Goal: Information Seeking & Learning: Understand process/instructions

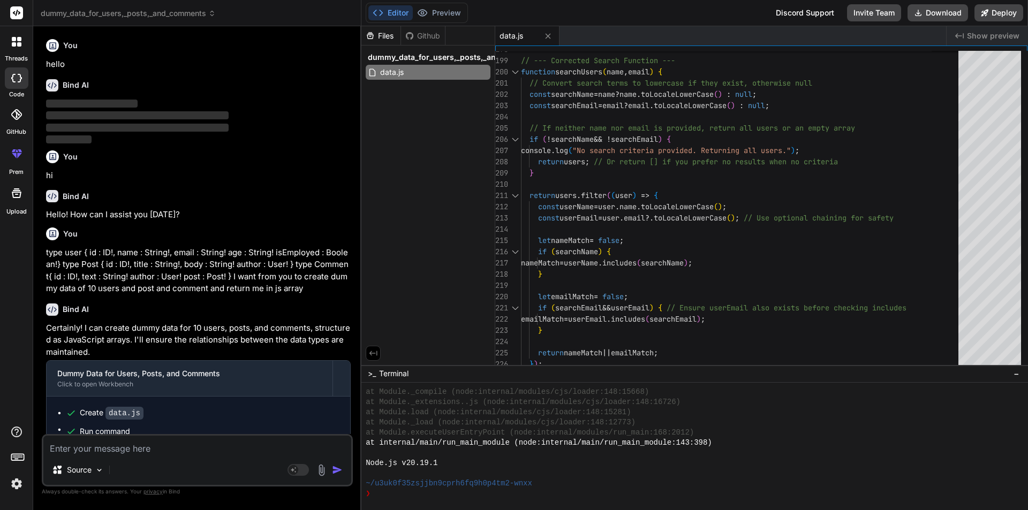
click at [128, 449] on textarea at bounding box center [197, 445] width 308 height 19
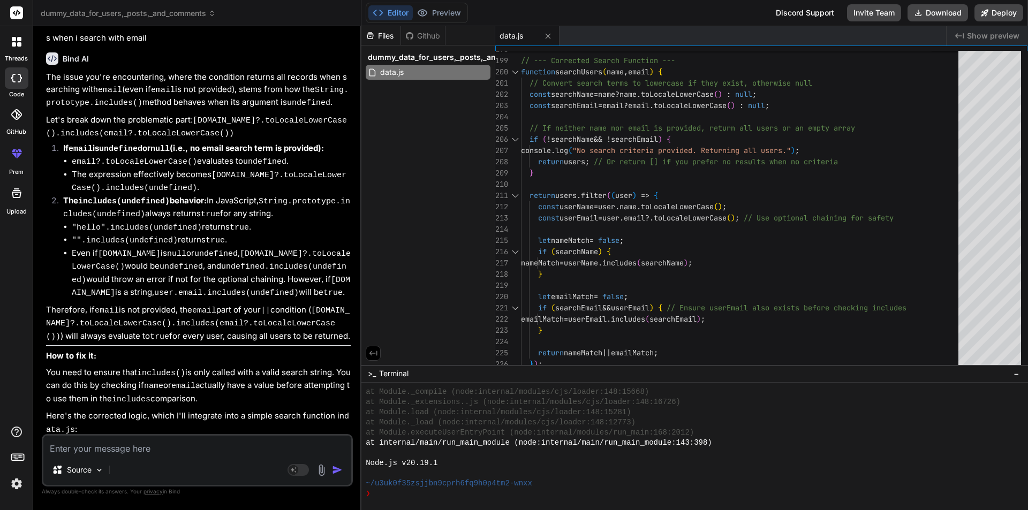
type textarea "h"
type textarea "x"
type textarea "ho"
type textarea "x"
type textarea "how"
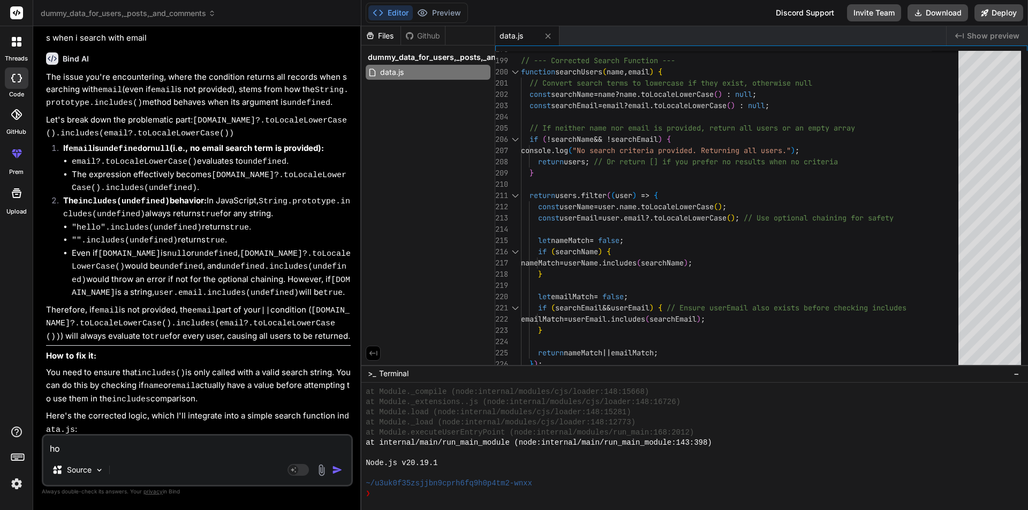
type textarea "x"
type textarea "how"
type textarea "x"
type textarea "how t"
type textarea "x"
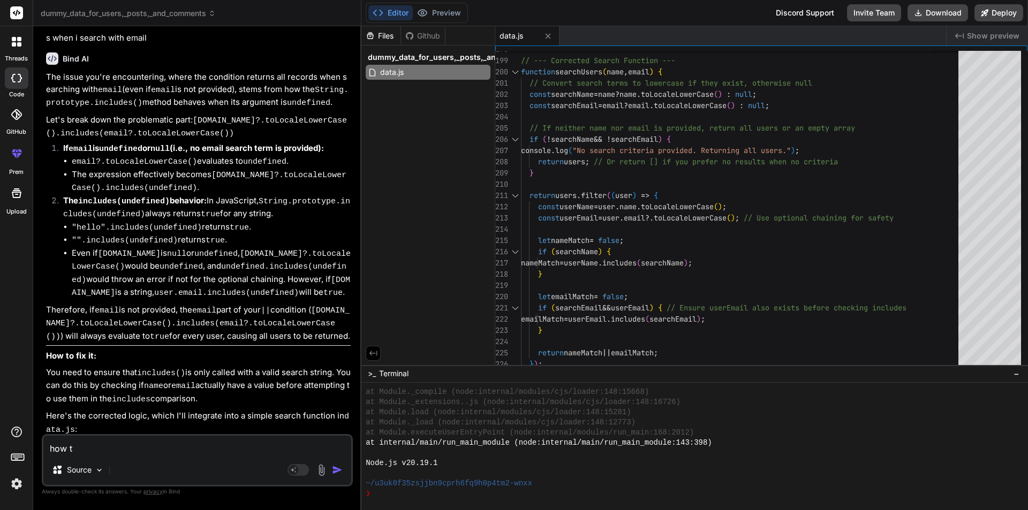
type textarea "how to"
type textarea "x"
type textarea "how to"
type textarea "x"
type textarea "how to c"
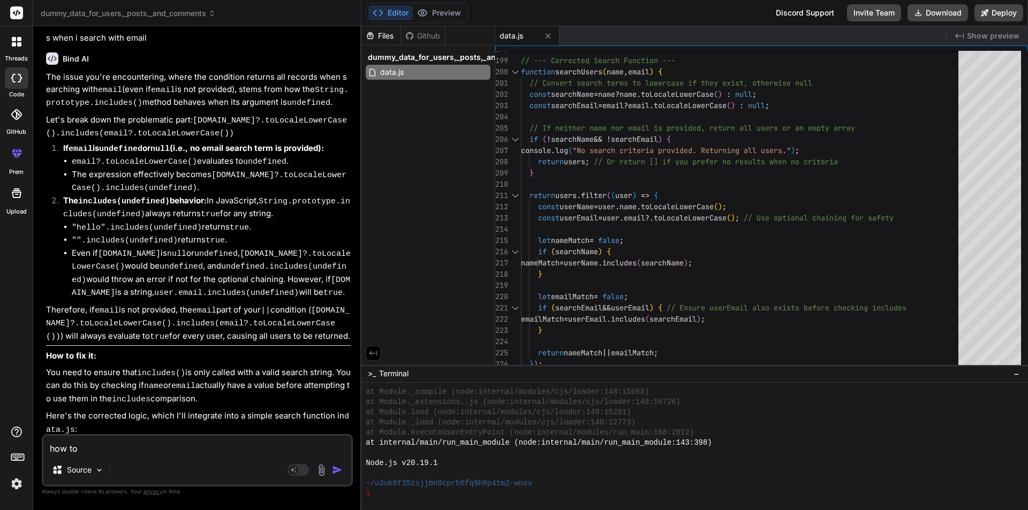
type textarea "x"
type textarea "how to cr"
type textarea "x"
type textarea "how to cre"
type textarea "x"
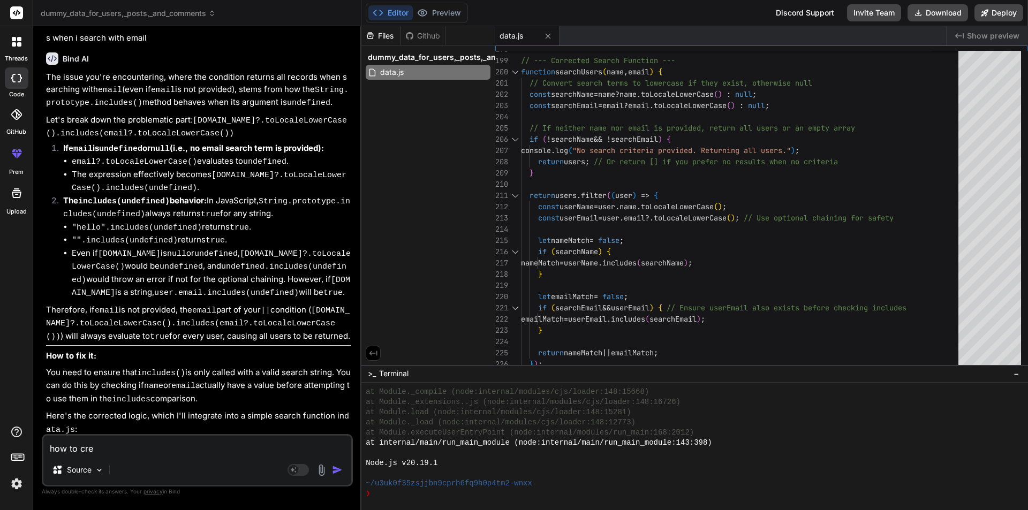
type textarea "how to crea"
type textarea "x"
type textarea "how to creat"
type textarea "x"
type textarea "how to create"
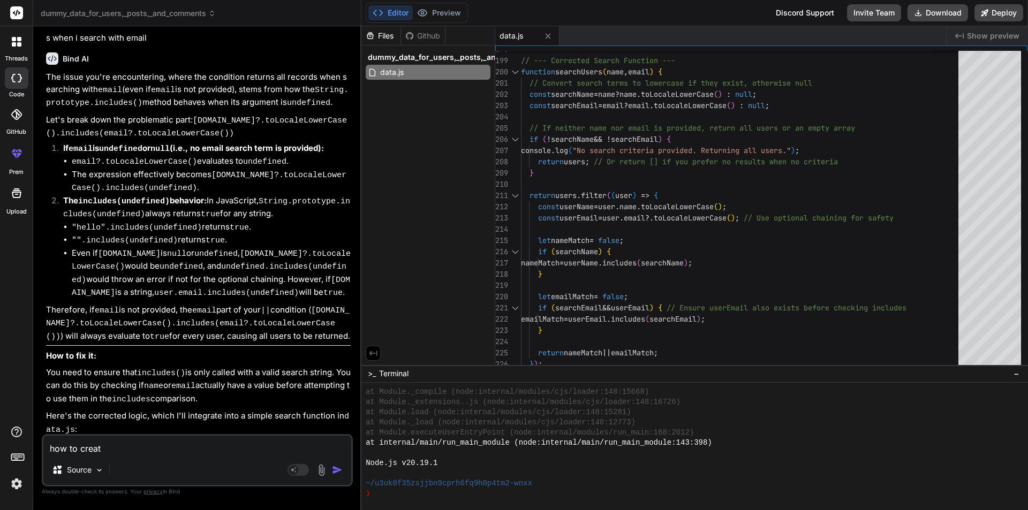
type textarea "x"
type textarea "how to create"
type textarea "x"
type textarea "how to create u"
type textarea "x"
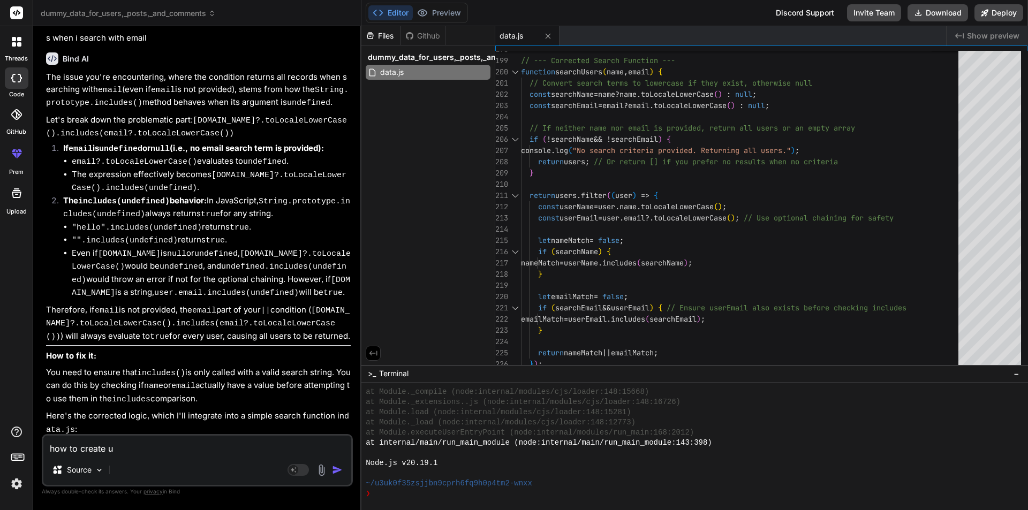
type textarea "how to create us"
type textarea "x"
type textarea "how to create use"
type textarea "x"
type textarea "how to create user"
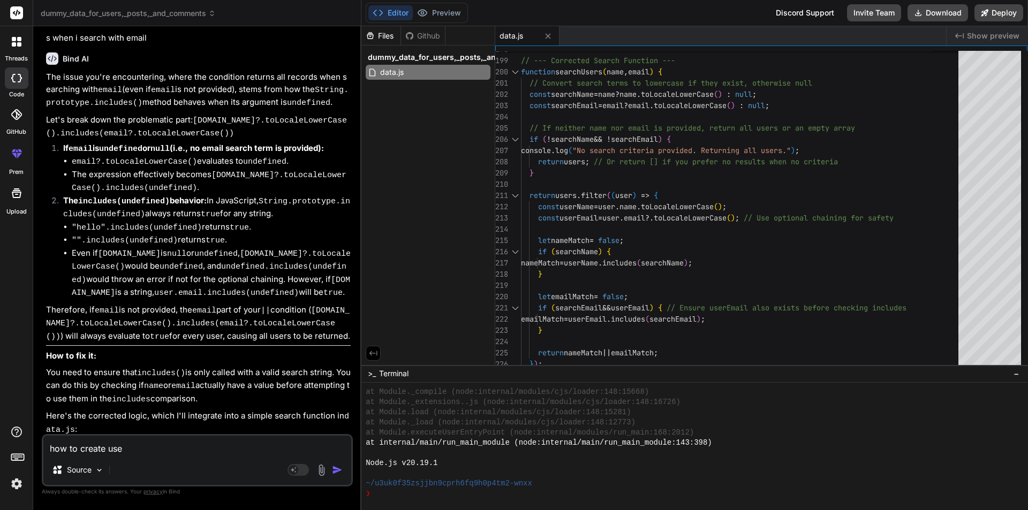
type textarea "x"
type textarea "how to create user"
type textarea "x"
type textarea "how to create user i"
type textarea "x"
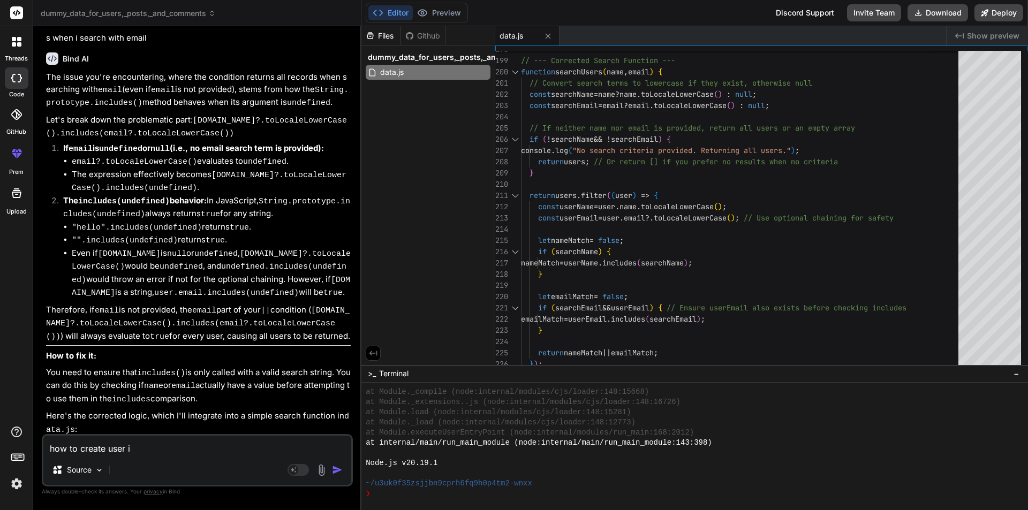
type textarea "how to create user in"
type textarea "x"
type textarea "how to create user in"
type textarea "x"
type textarea "how to create user in g"
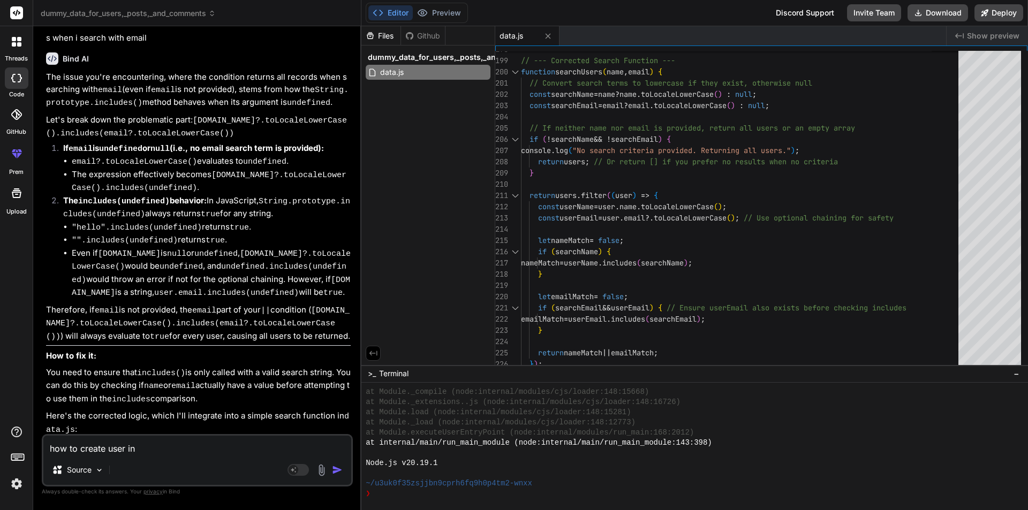
type textarea "x"
type textarea "how to create user in gr"
type textarea "x"
type textarea "how to create user in gra"
type textarea "x"
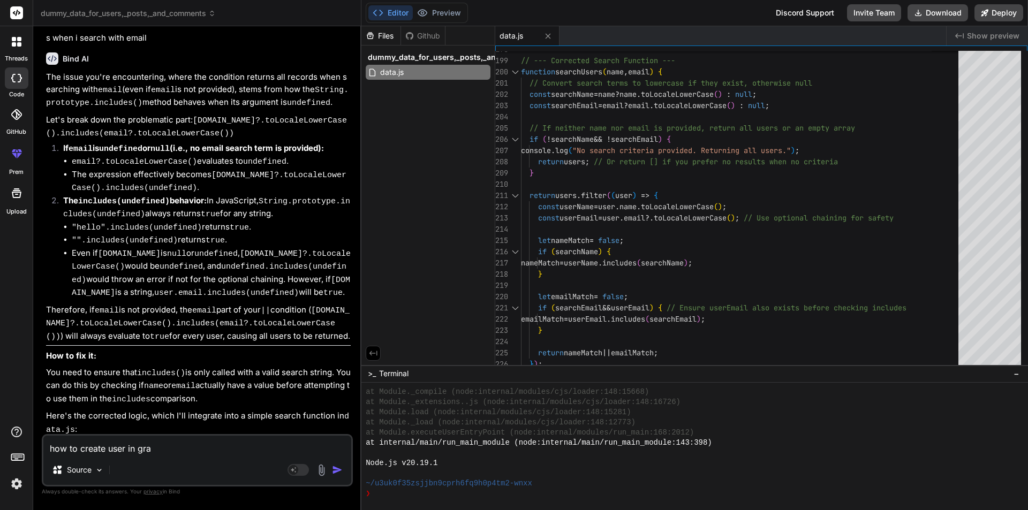
type textarea "how to create user in grap"
type textarea "x"
type textarea "how to create user in grapg"
type textarea "x"
type textarea "how to create user in grapgh"
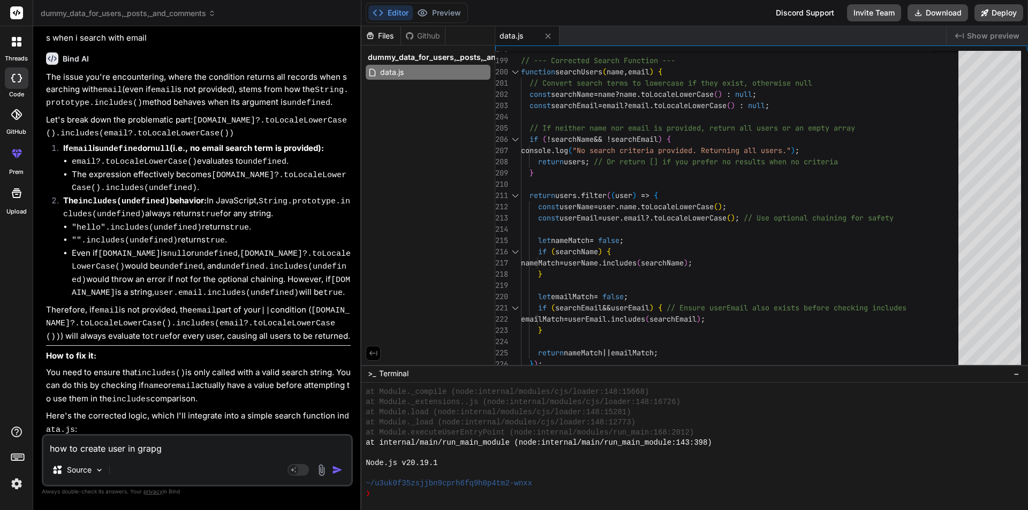
type textarea "x"
type textarea "how to create user in grapgh"
type textarea "x"
type textarea "how to create user in grapgh q"
type textarea "x"
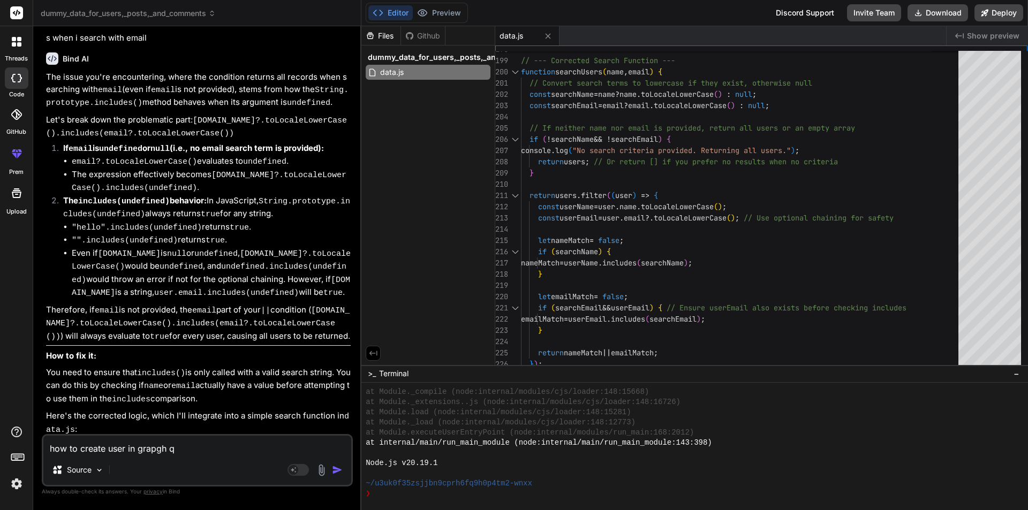
type textarea "how to create user in grapgh ql"
type textarea "x"
type textarea "how to create user in grapgh ql"
type textarea "x"
type textarea "how to create user in grapgh ql w"
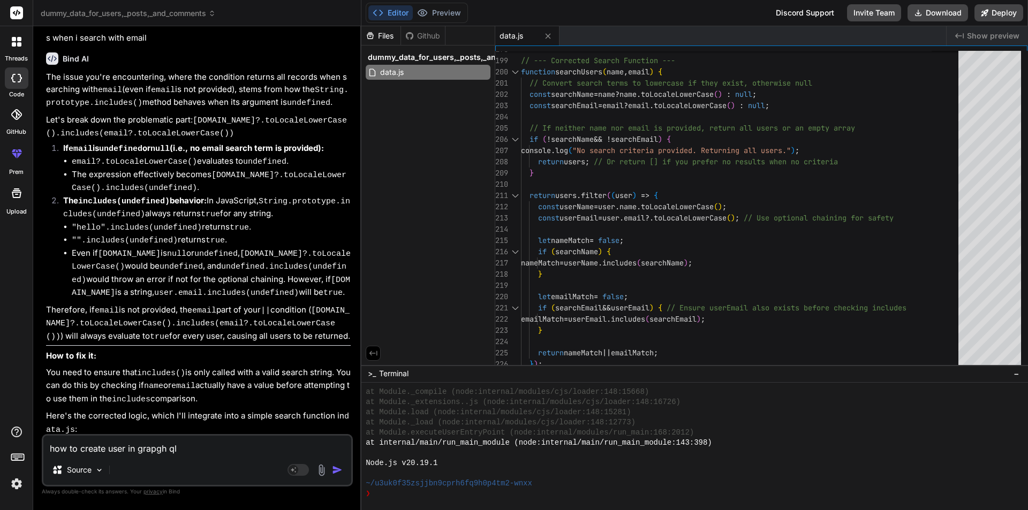
type textarea "x"
type textarea "how to create user in grapgh ql wi"
type textarea "x"
type textarea "how to create user in grapgh ql wit"
type textarea "x"
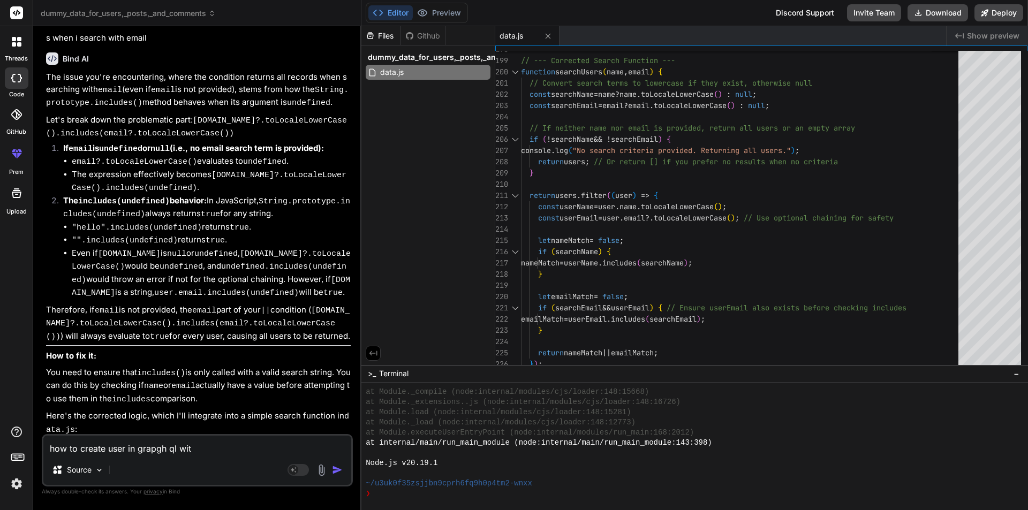
type textarea "how to create user in grapgh ql with"
type textarea "x"
type textarea "how to create user in grapgh ql with"
type textarea "x"
type textarea "how to create user in grapgh ql with n"
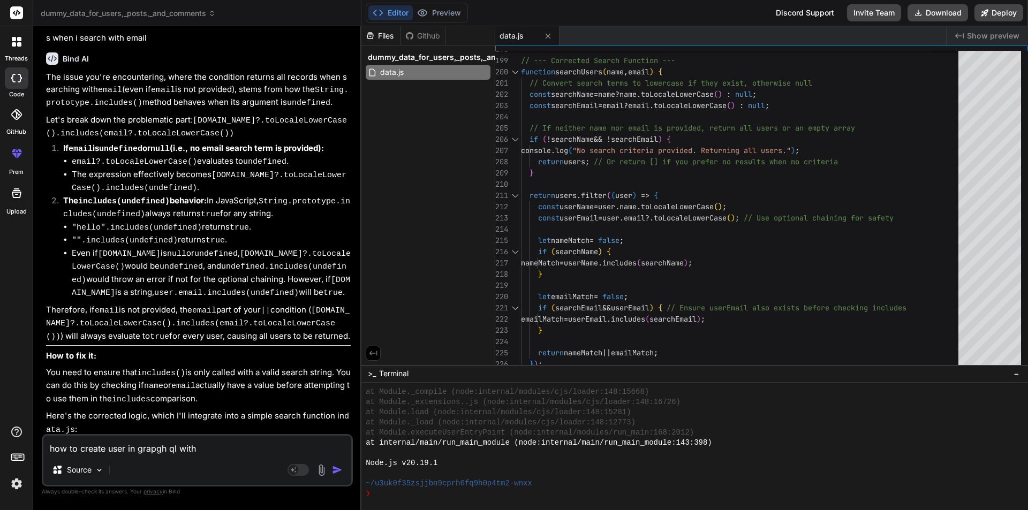
type textarea "x"
type textarea "how to create user in grapgh ql with no"
type textarea "x"
type textarea "how to create user in grapgh ql with nod"
type textarea "x"
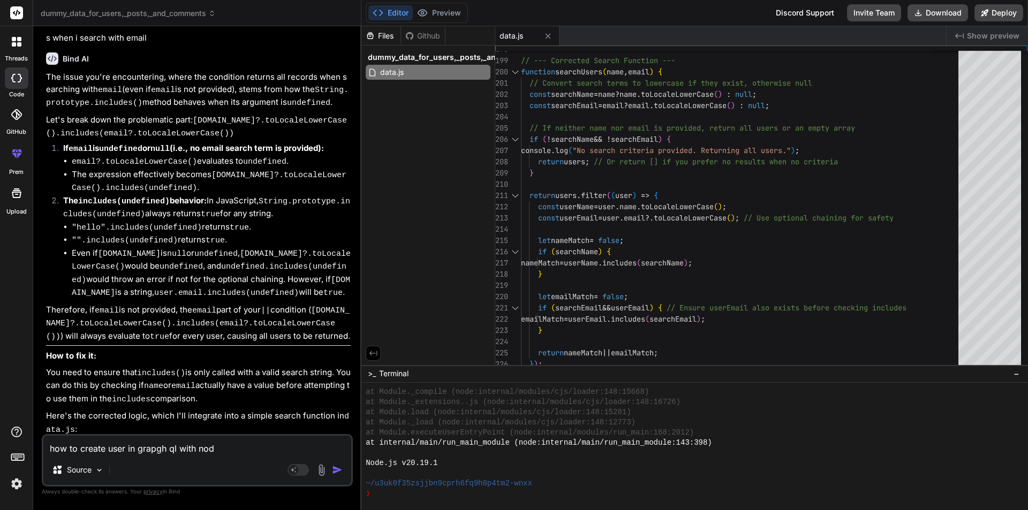
type textarea "how to create user in grapgh ql with node"
type textarea "x"
type textarea "how to create user in grapgh ql with nodej"
type textarea "x"
type textarea "how to create user in grapgh ql with nodejs"
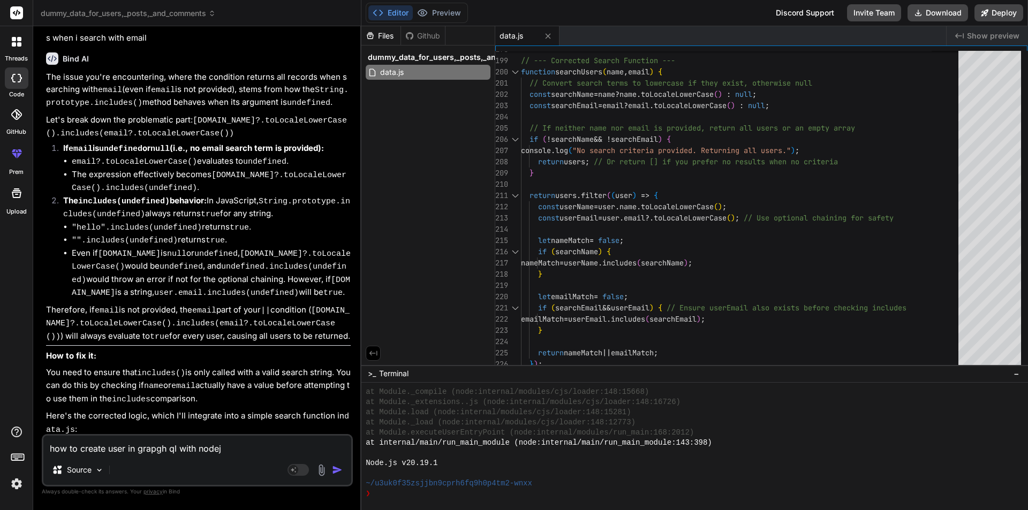
type textarea "x"
type textarea "how to create user in grapgh ql with nodejs"
type textarea "x"
type textarea "how to create user in grapgh ql with nodejs a"
type textarea "x"
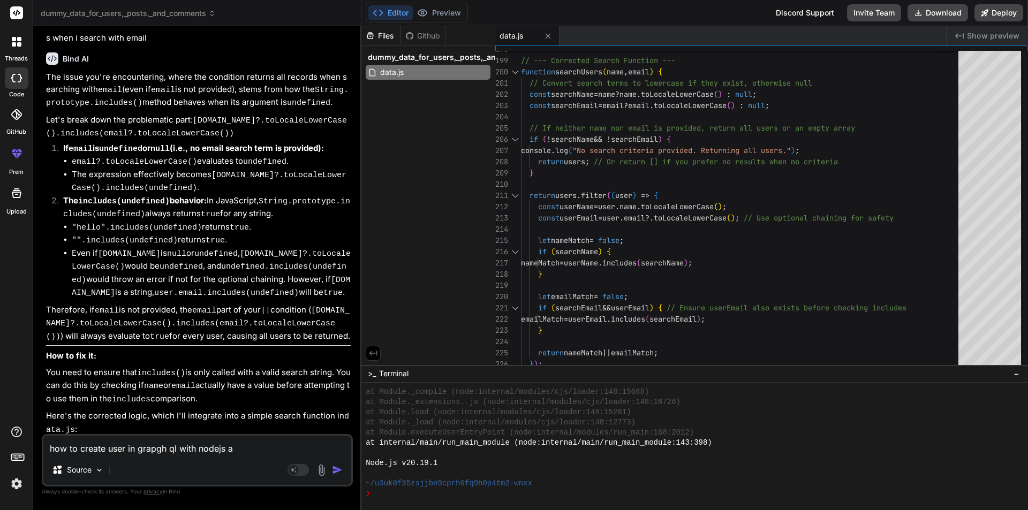
type textarea "how to create user in grapgh ql with nodejs an"
type textarea "x"
type textarea "how to create user in grapgh ql with nodejs and"
type textarea "x"
type textarea "how to create user in grapgh ql with nodejs and"
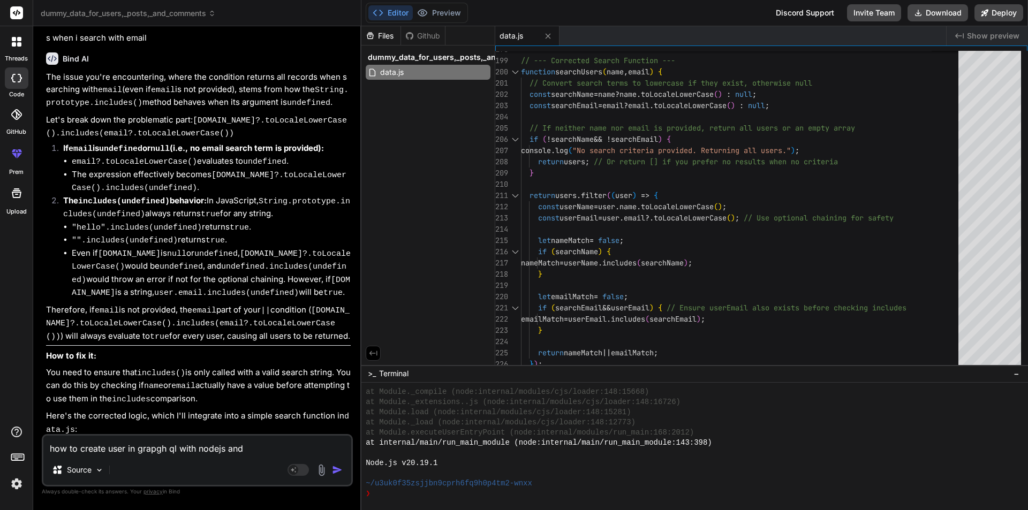
type textarea "x"
type textarea "how to create user in grapgh ql with nodejs and e"
type textarea "x"
type textarea "how to create user in grapgh ql with nodejs and ex"
type textarea "x"
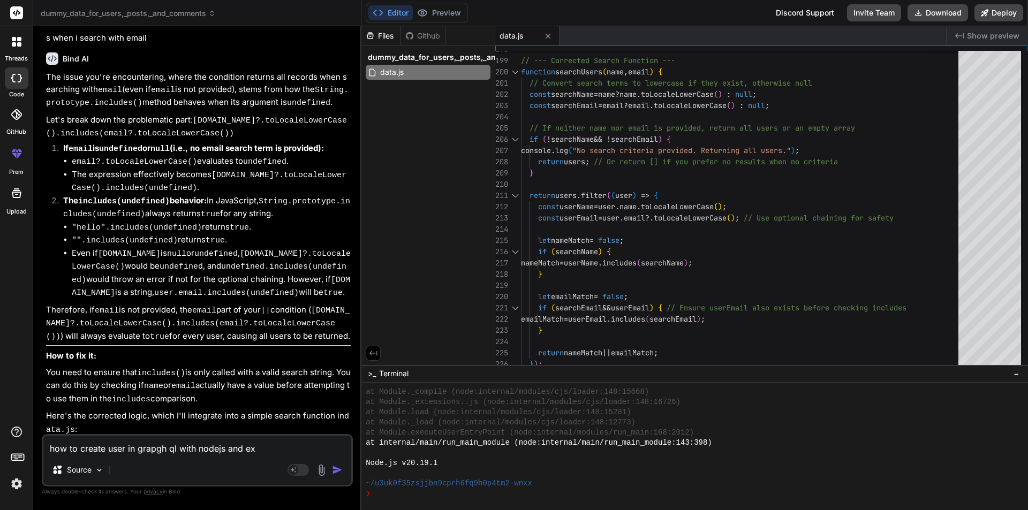
type textarea "how to create user in grapgh ql with nodejs and exp"
type textarea "x"
type textarea "how to create user in grapgh ql with nodejs and expr"
type textarea "x"
type textarea "how to create user in grapgh ql with nodejs and expre"
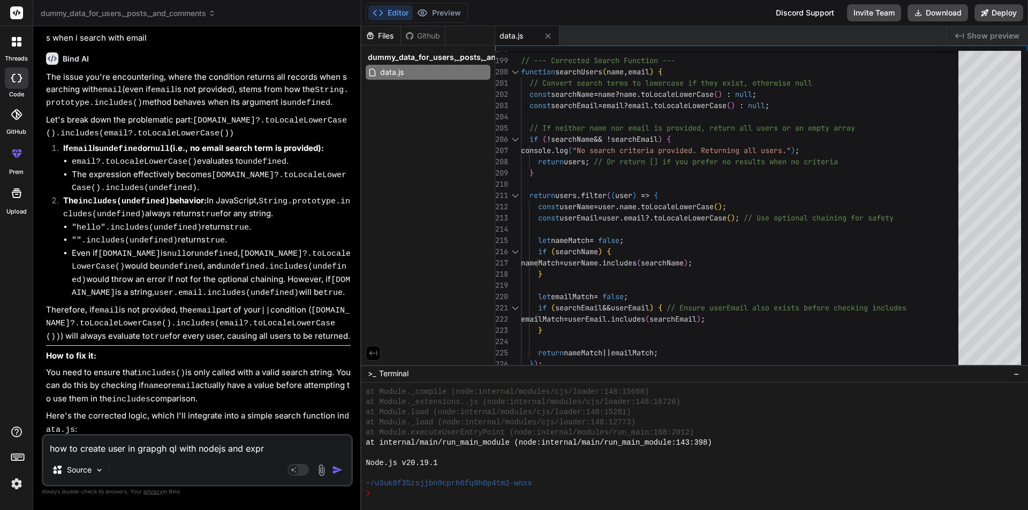
type textarea "x"
type textarea "how to create user in grapgh ql with nodejs and expres"
type textarea "x"
type textarea "how to create user in grapgh ql with nodejs and express"
type textarea "x"
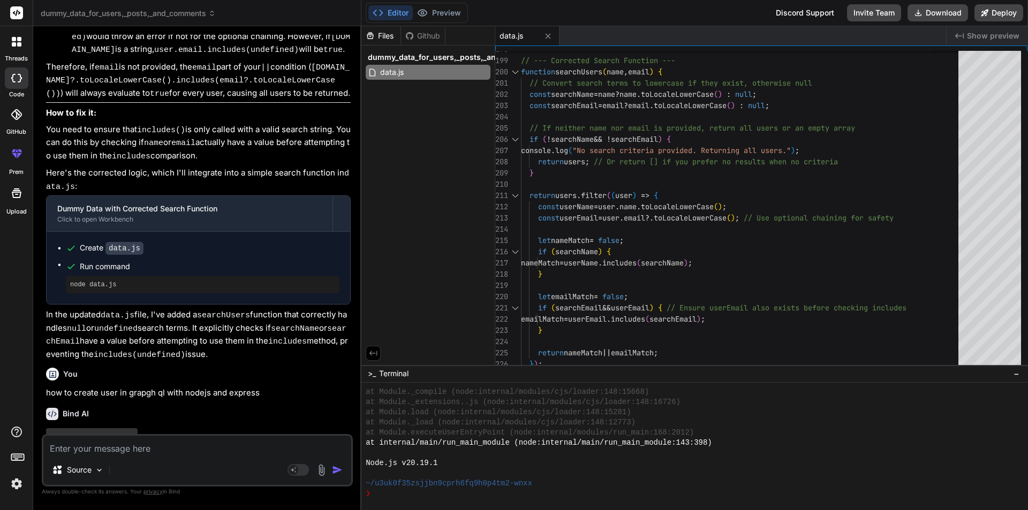
scroll to position [1062, 0]
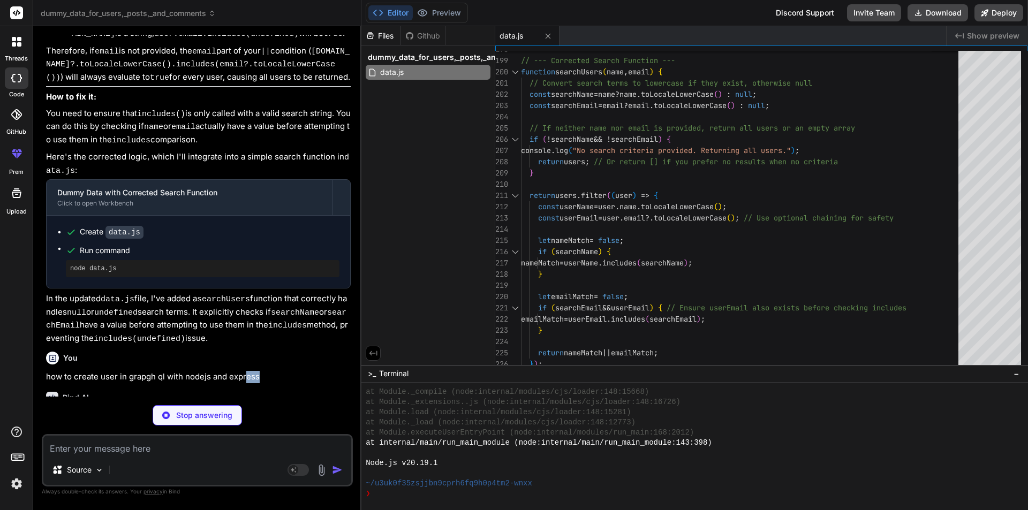
drag, startPoint x: 260, startPoint y: 356, endPoint x: 247, endPoint y: 356, distance: 12.8
click at [247, 371] on p "how to create user in grapgh ql with nodejs and express" at bounding box center [198, 377] width 305 height 12
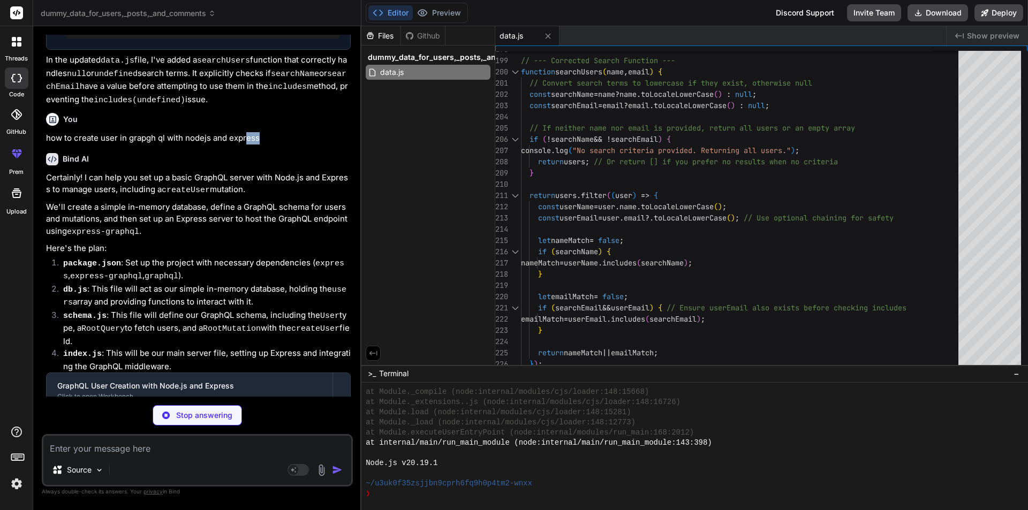
type textarea "x"
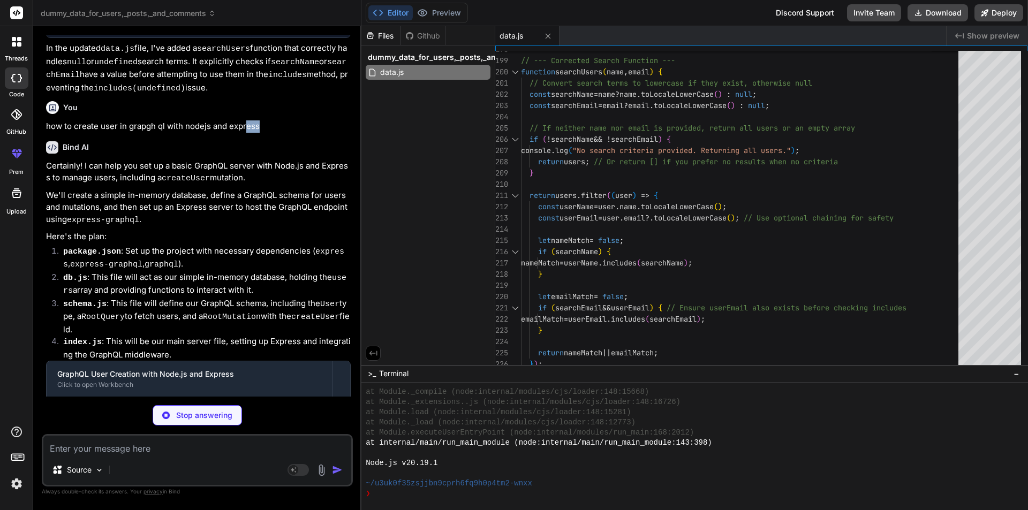
type textarea ""express-graphql": "^0.12.0", "graphql": "^15.8.0" } }"
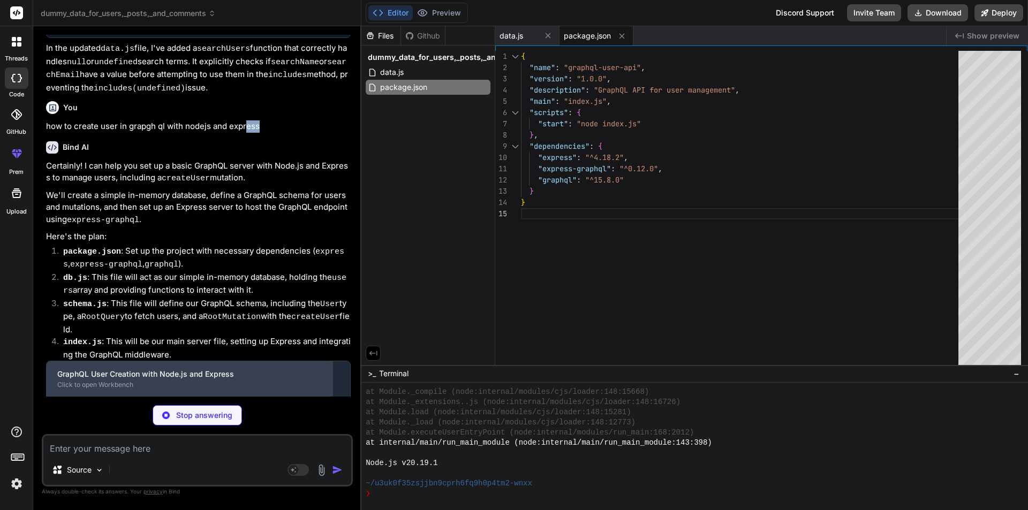
type textarea "x"
type textarea "module.exports = { users, addUser, getUsers, getUserById, };"
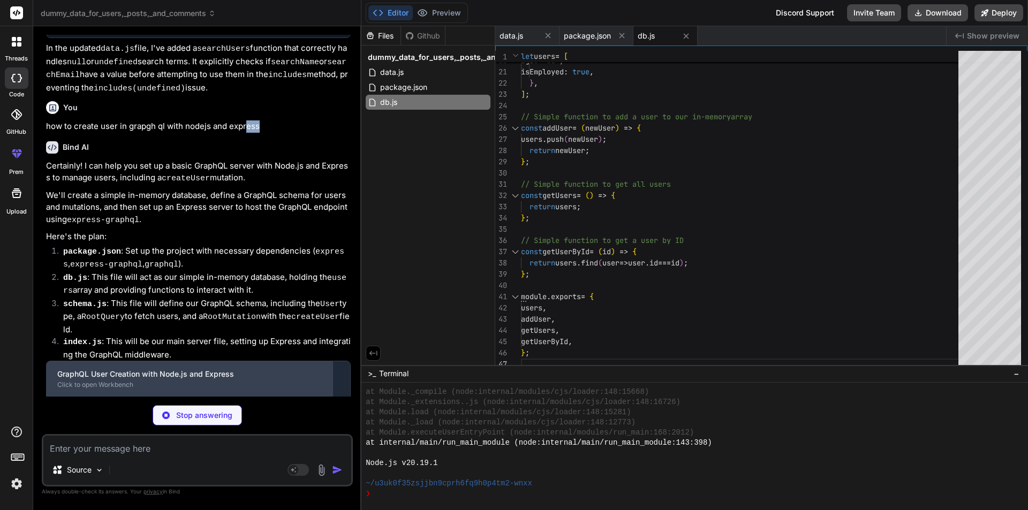
type textarea "x"
type textarea "});"
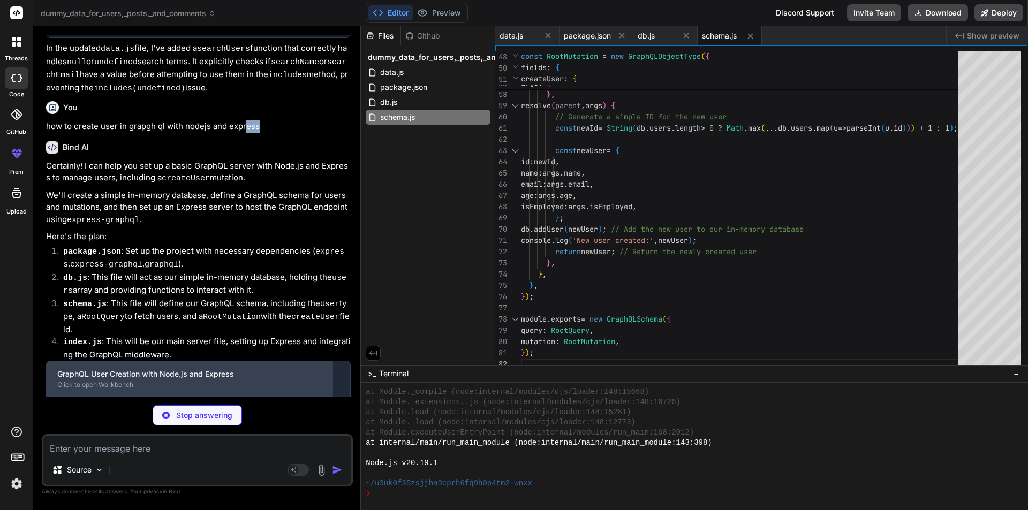
type textarea "x"
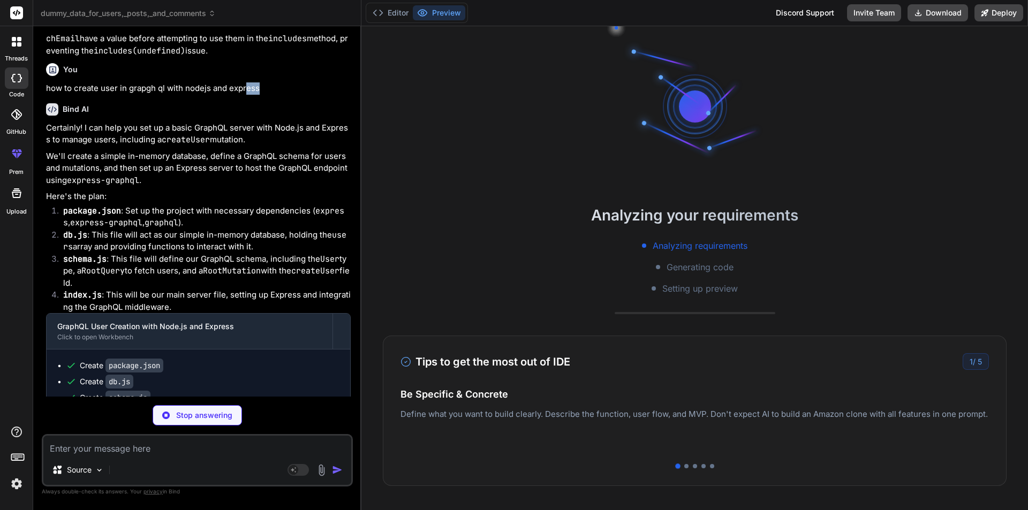
scroll to position [1359, 0]
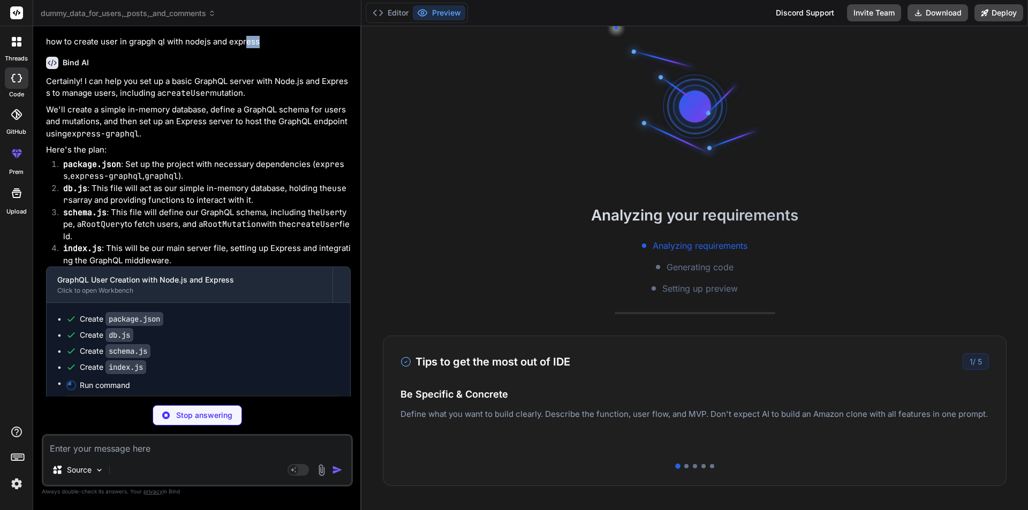
type textarea "x"
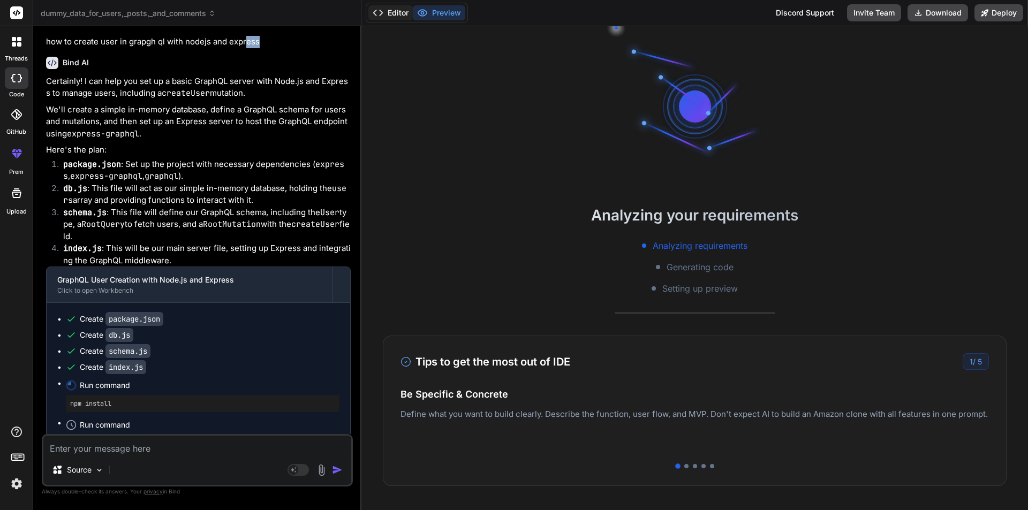
click at [394, 13] on button "Editor" at bounding box center [390, 12] width 44 height 15
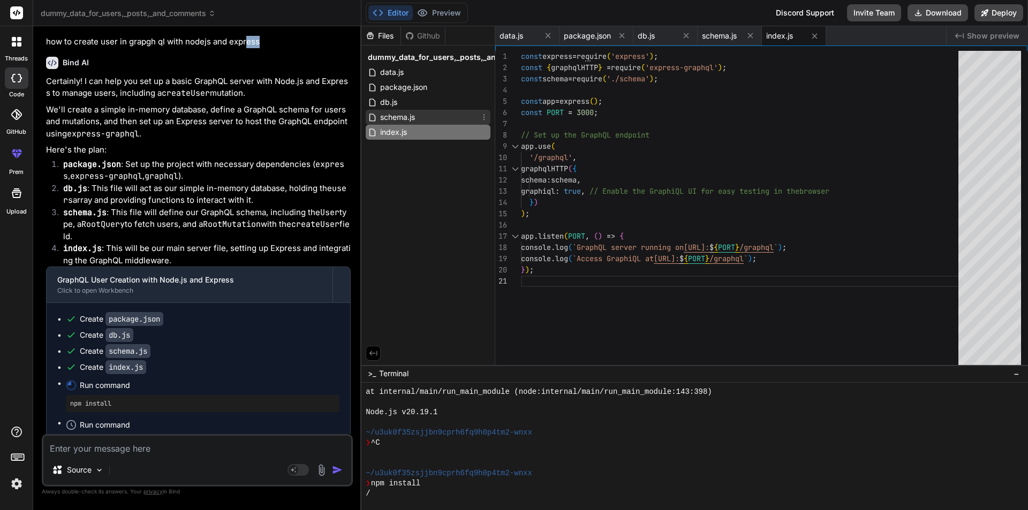
scroll to position [6102, 0]
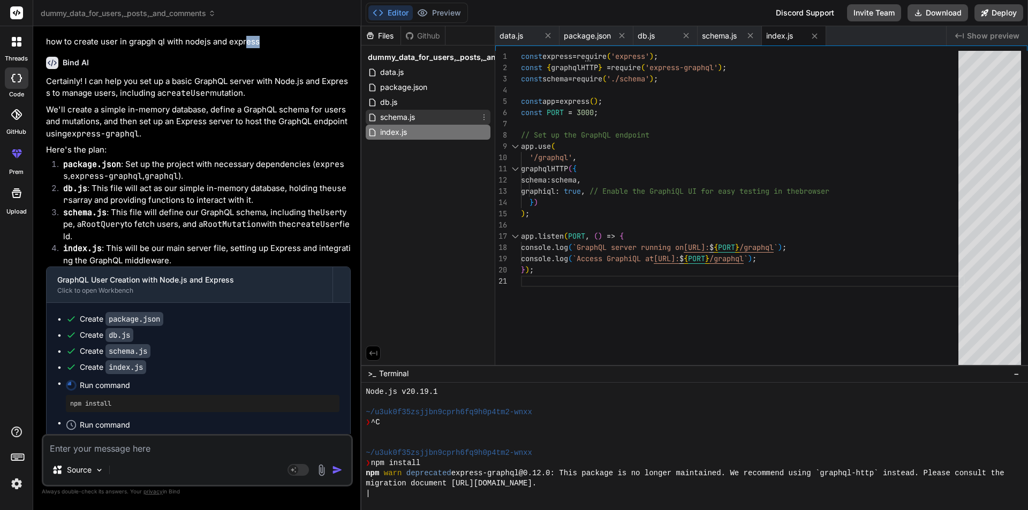
click at [407, 119] on span "schema.js" at bounding box center [397, 117] width 37 height 13
type textarea "});"
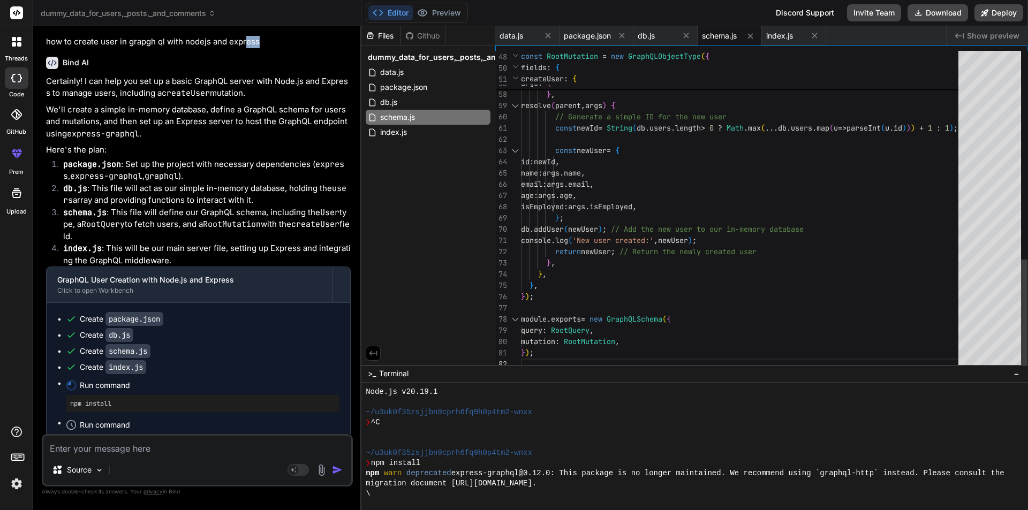
scroll to position [6173, 0]
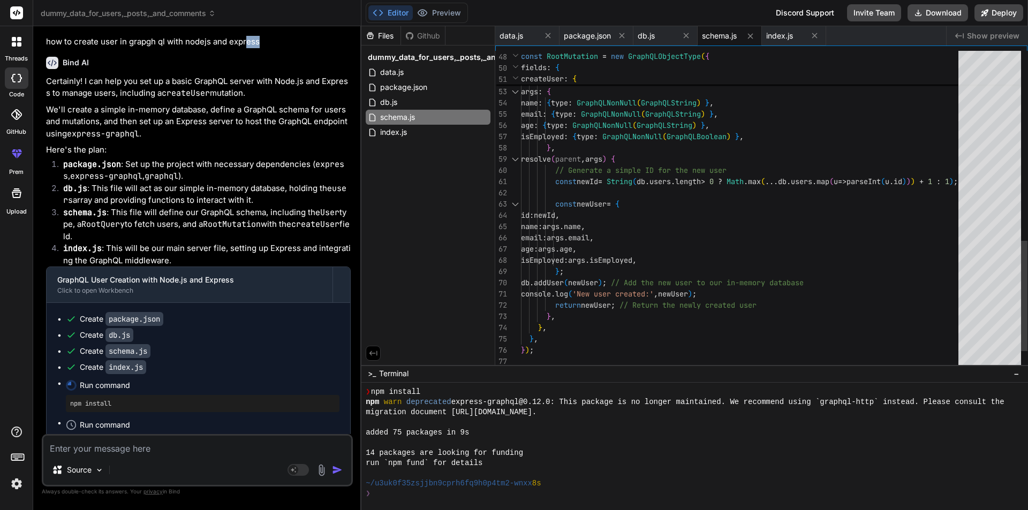
type textarea "x"
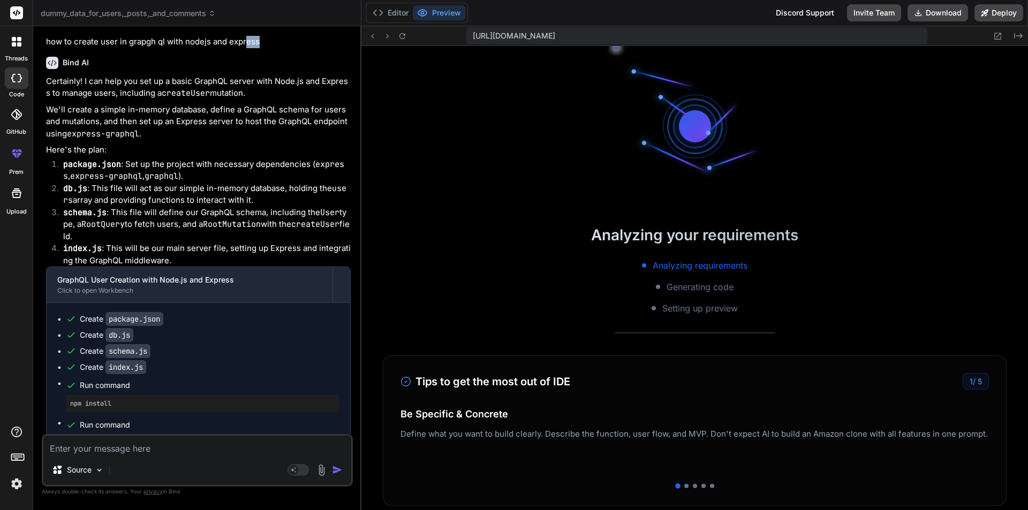
scroll to position [6346, 0]
click at [396, 13] on button "Editor" at bounding box center [390, 12] width 44 height 15
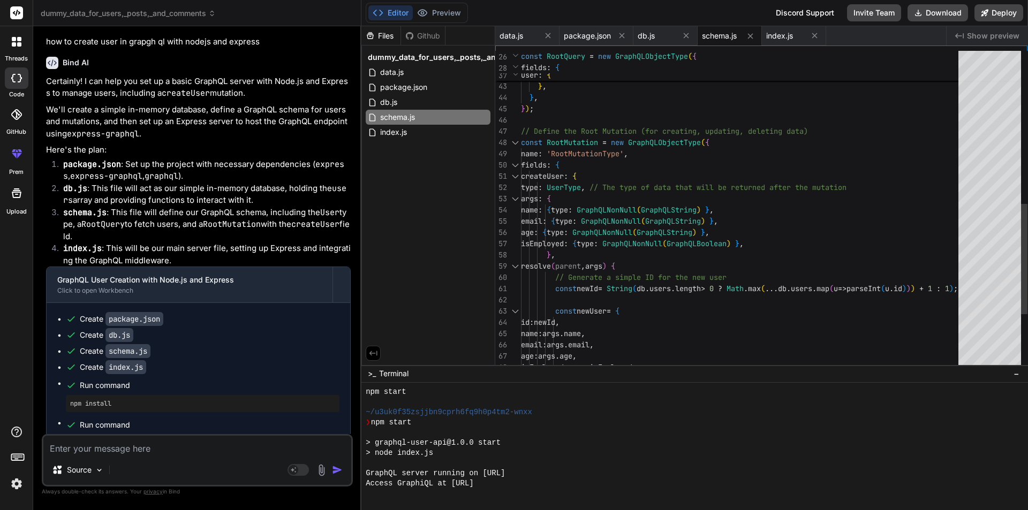
scroll to position [0, 0]
click at [567, 178] on div "name : { type : GraphQLNonNull ( GraphQLString ) } , email : { type : GraphQLNo…" at bounding box center [743, 70] width 444 height 922
click at [565, 172] on div "name : { type : GraphQLNonNull ( GraphQLString ) } , email : { type : GraphQLNo…" at bounding box center [743, 70] width 444 height 922
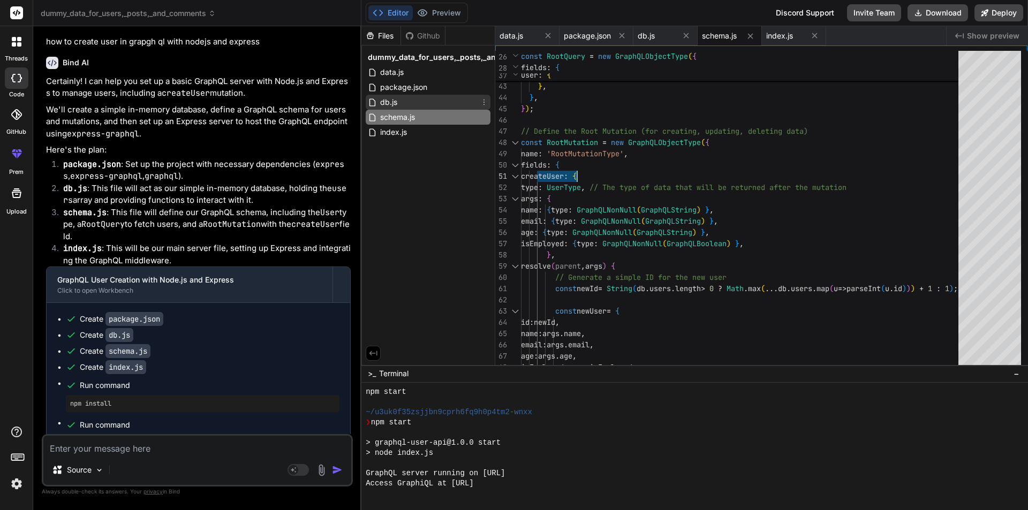
click at [401, 104] on div "db.js" at bounding box center [428, 102] width 125 height 15
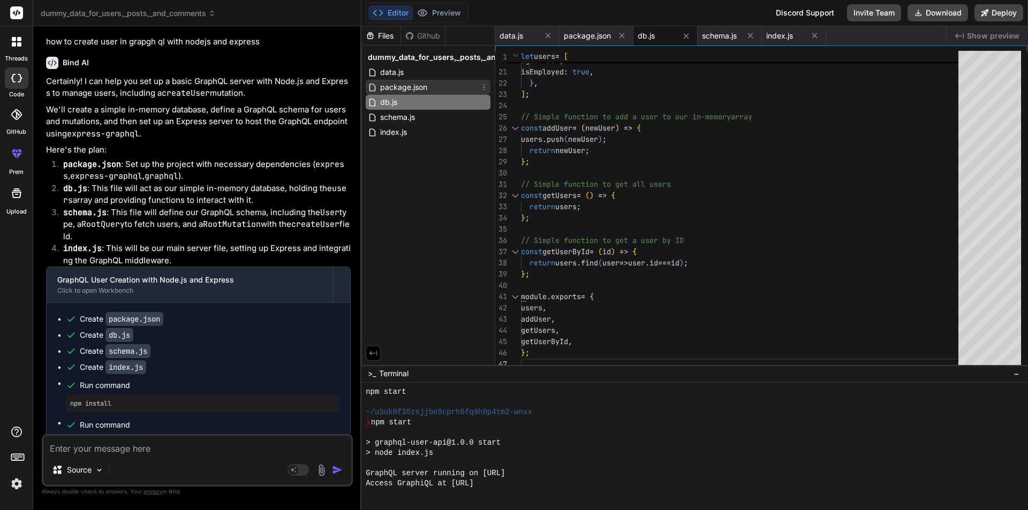
click at [412, 87] on span "package.json" at bounding box center [403, 87] width 49 height 13
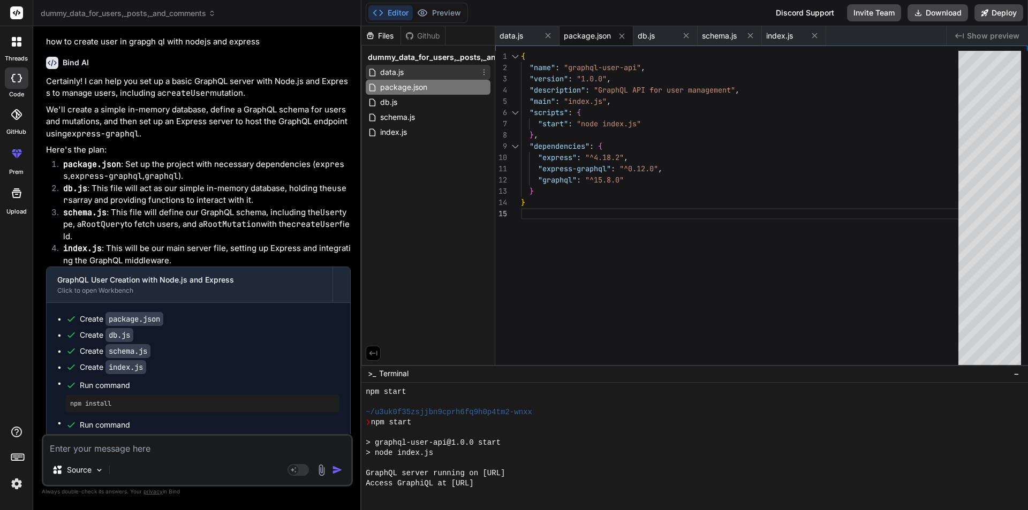
click at [405, 74] on div "data.js" at bounding box center [428, 72] width 125 height 15
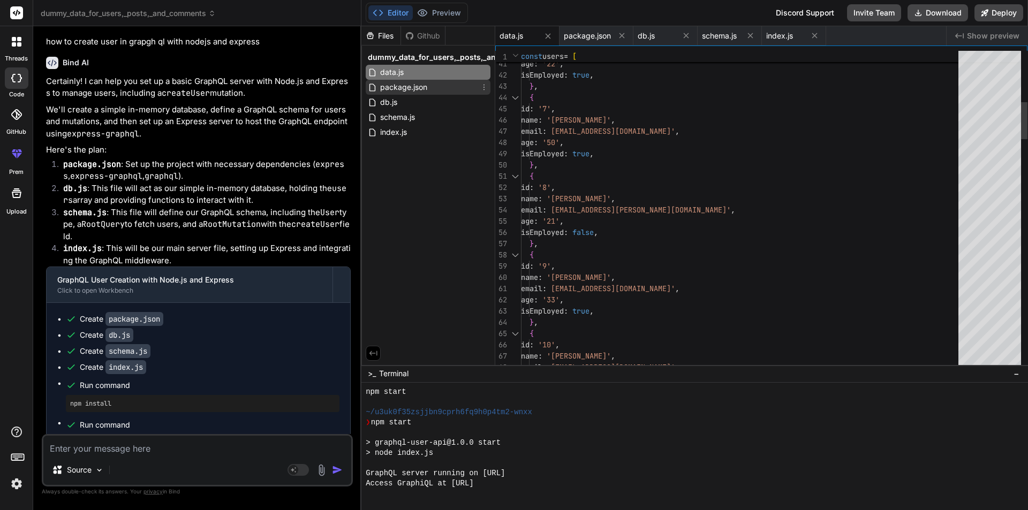
click at [411, 88] on span "package.json" at bounding box center [403, 87] width 49 height 13
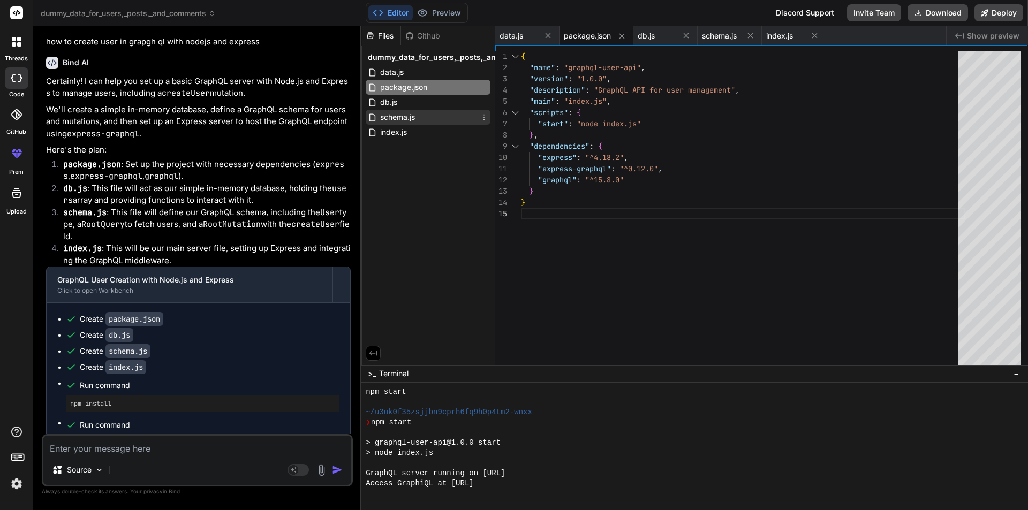
click at [431, 111] on div "schema.js" at bounding box center [428, 117] width 125 height 15
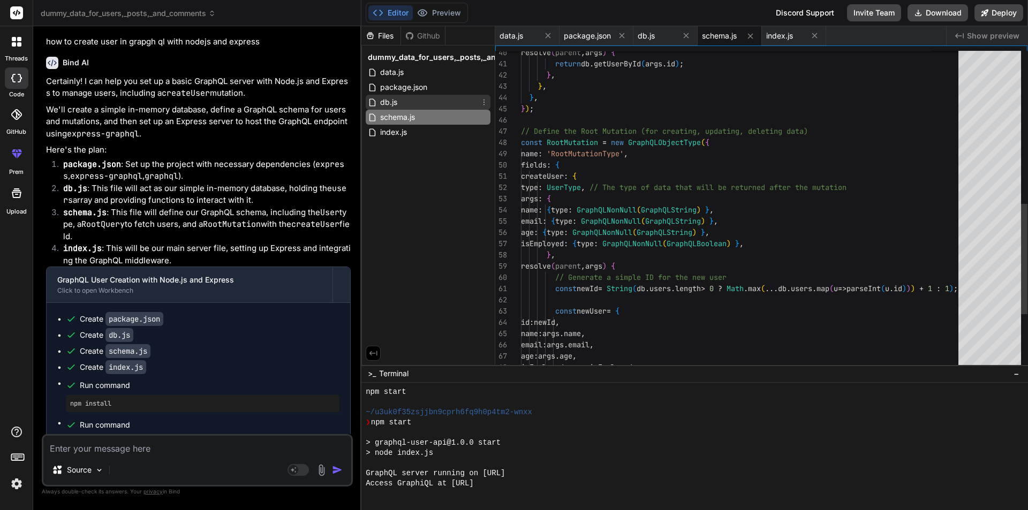
click at [430, 103] on div "db.js" at bounding box center [428, 102] width 125 height 15
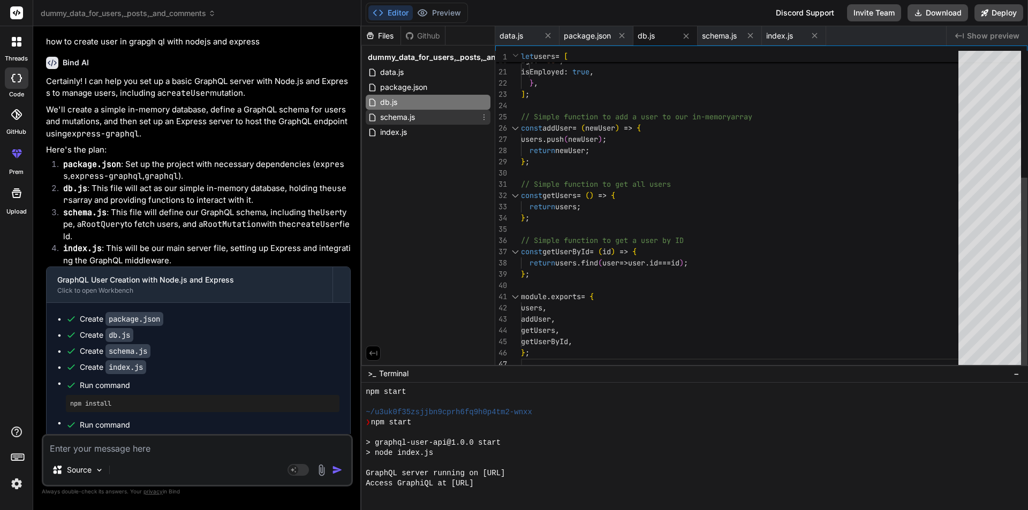
click at [435, 113] on div "schema.js" at bounding box center [428, 117] width 125 height 15
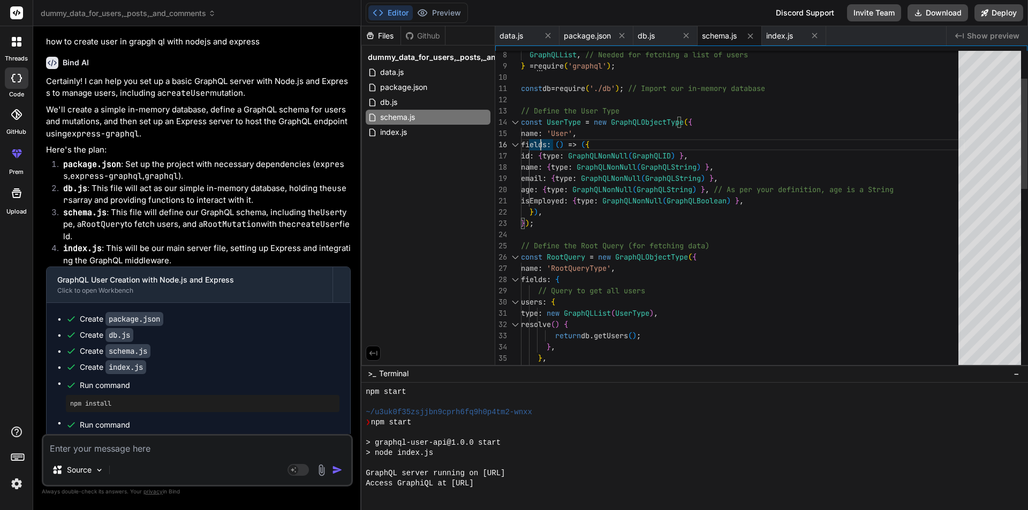
click at [541, 134] on div "fields : { // Query to get all users const RootQuery = new GraphQLObjectType ( …" at bounding box center [743, 432] width 444 height 922
click at [538, 132] on div "fields : { // Query to get all users const RootQuery = new GraphQLObjectType ( …" at bounding box center [743, 432] width 444 height 922
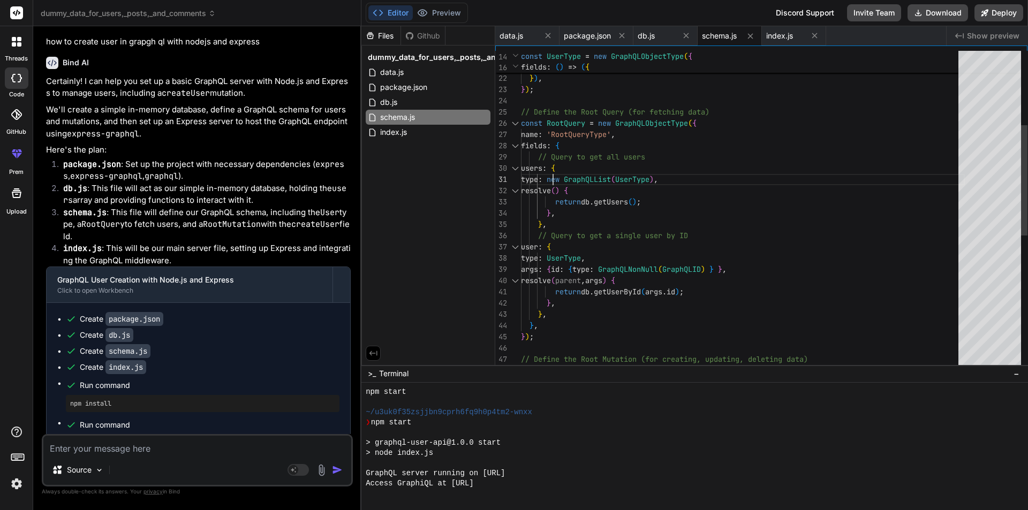
click at [552, 169] on div "fields : { // Query to get all users const RootQuery = new GraphQLObjectType ( …" at bounding box center [743, 298] width 444 height 922
click at [549, 241] on div "fields : { // Query to get all users const RootQuery = new GraphQLObjectType ( …" at bounding box center [743, 298] width 444 height 922
click at [620, 178] on div "fields : { // Query to get all users const RootQuery = new GraphQLObjectType ( …" at bounding box center [743, 298] width 444 height 922
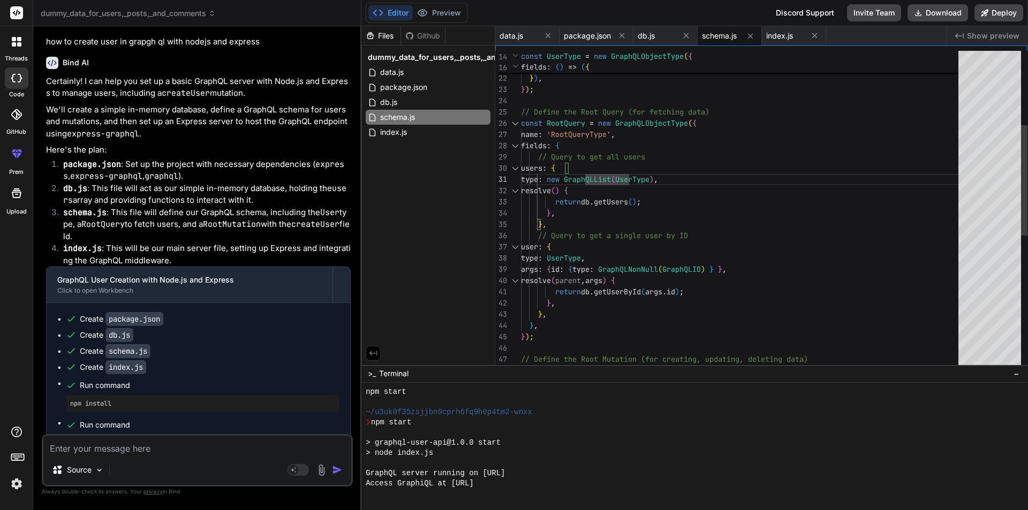
click at [620, 178] on div "fields : { // Query to get all users const RootQuery = new GraphQLObjectType ( …" at bounding box center [743, 298] width 444 height 922
click at [597, 178] on div "fields : { // Query to get all users const RootQuery = new GraphQLObjectType ( …" at bounding box center [743, 298] width 444 height 922
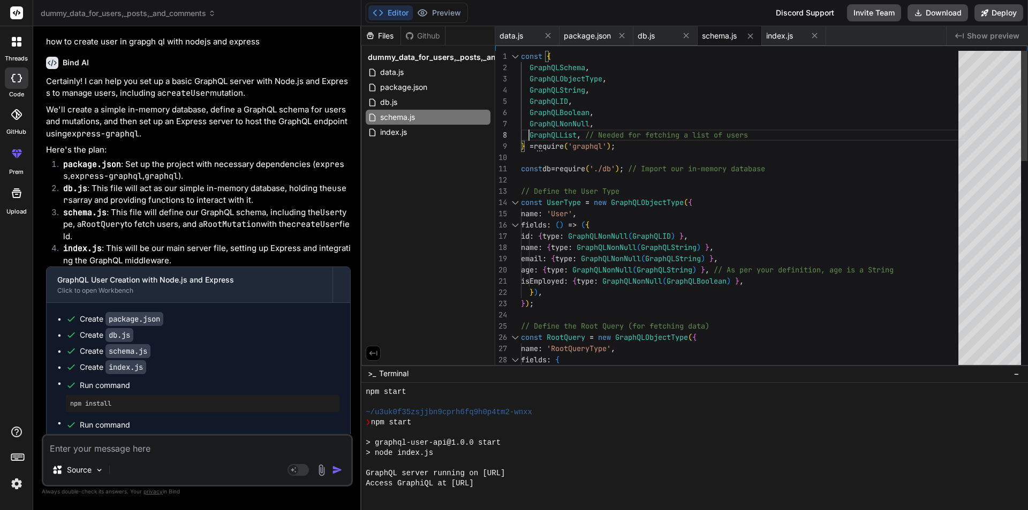
click at [565, 137] on div "fields : { // Query to get all users const RootQuery = new GraphQLObjectType ( …" at bounding box center [743, 512] width 444 height 922
click at [560, 135] on div "fields : { // Query to get all users const RootQuery = new GraphQLObjectType ( …" at bounding box center [743, 512] width 444 height 922
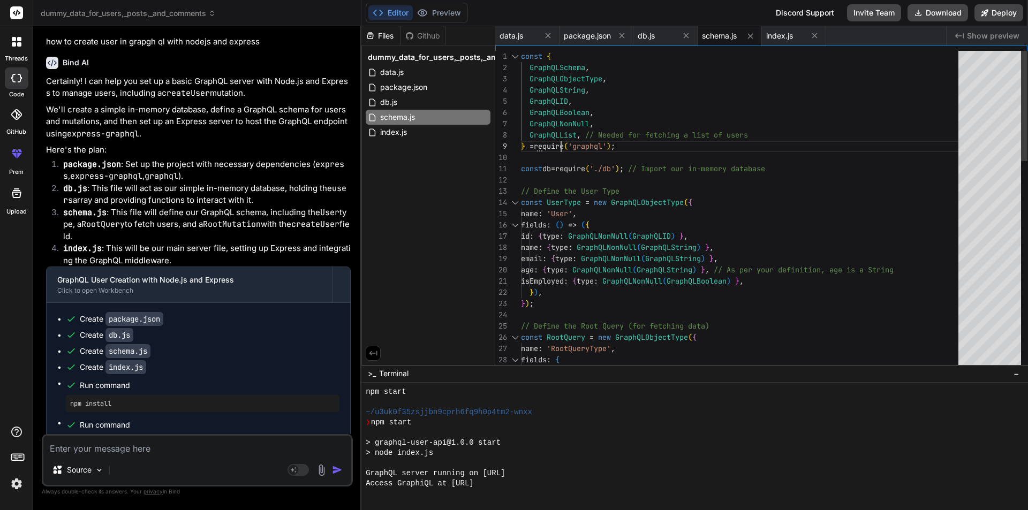
click at [560, 135] on div "fields : { // Query to get all users const RootQuery = new GraphQLObjectType ( …" at bounding box center [743, 512] width 444 height 922
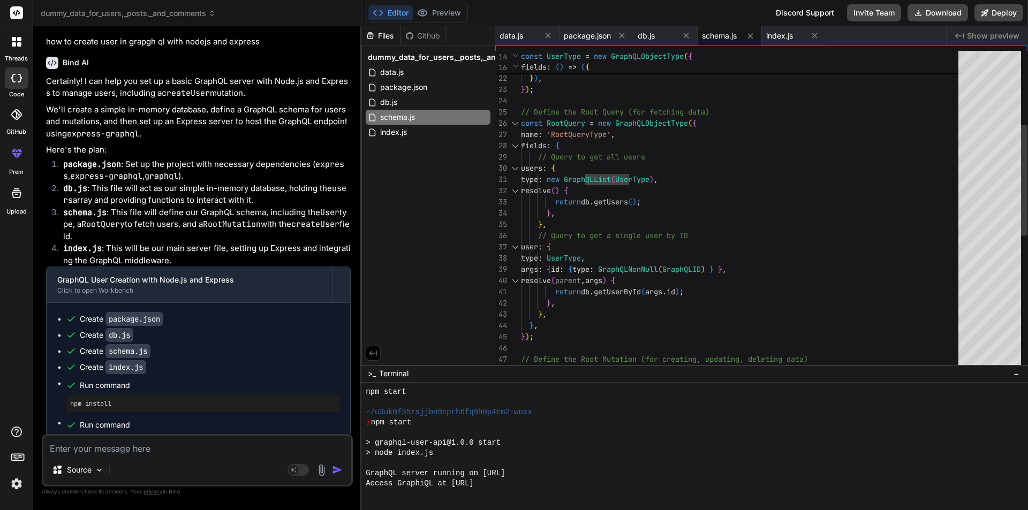
click at [617, 203] on div "fields : { // Query to get all users const RootQuery = new GraphQLObjectType ( …" at bounding box center [743, 298] width 444 height 922
click at [614, 200] on div "fields : { // Query to get all users const RootQuery = new GraphQLObjectType ( …" at bounding box center [743, 298] width 444 height 922
click at [443, 96] on div "db.js" at bounding box center [428, 102] width 125 height 15
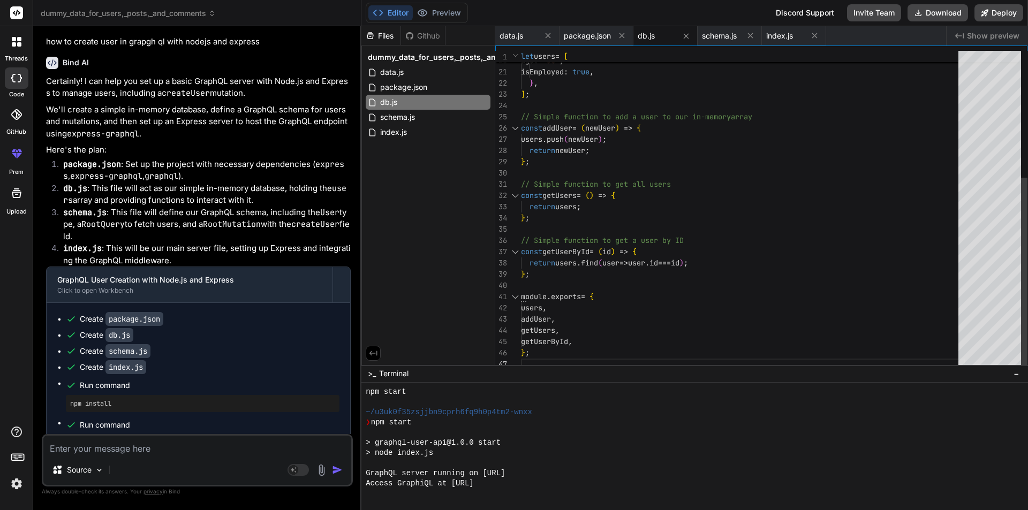
click at [569, 194] on div "return newUser ; } ; const addUser = ( newUser ) => { users . push ( newUser ) …" at bounding box center [743, 106] width 444 height 528
click at [404, 117] on span "schema.js" at bounding box center [397, 117] width 37 height 13
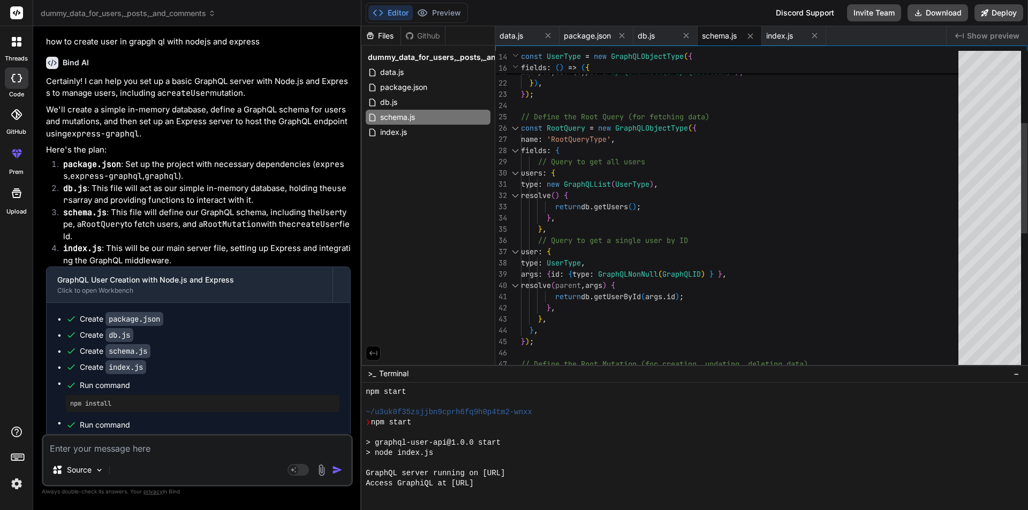
click at [607, 207] on div "fields : { // Query to get all users const RootQuery = new GraphQLObjectType ( …" at bounding box center [743, 303] width 444 height 922
type textarea "return db.getUserById([DOMAIN_NAME]); }, }, }, }); // Define the Root Mutation …"
click at [619, 297] on div "fields : { // Query to get all users const RootQuery = new GraphQLObjectType ( …" at bounding box center [743, 303] width 444 height 922
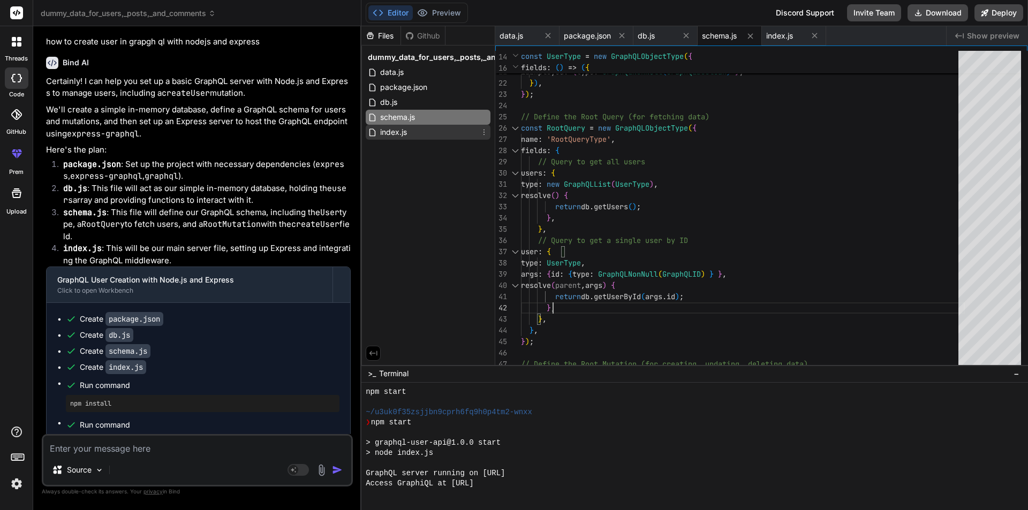
click at [398, 131] on span "index.js" at bounding box center [393, 132] width 29 height 13
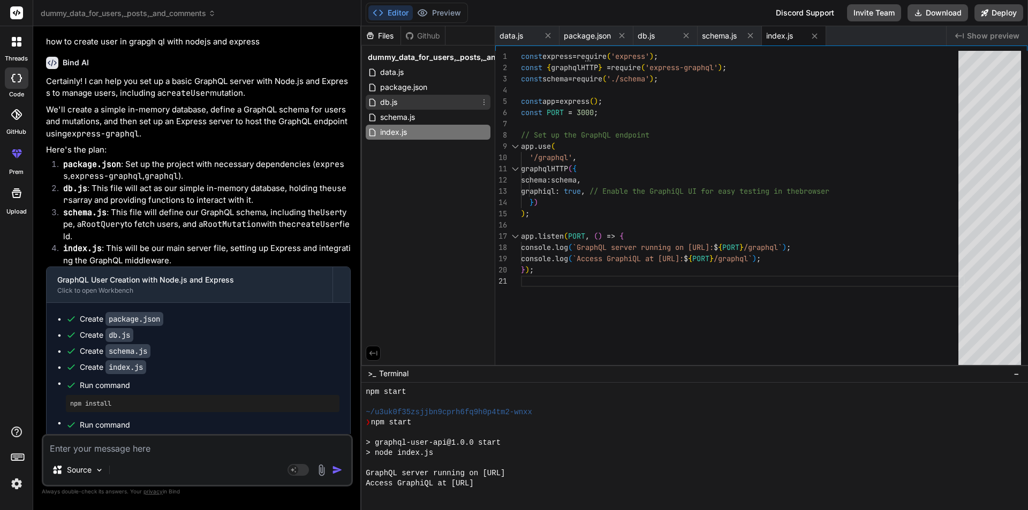
click at [392, 104] on span "db.js" at bounding box center [388, 102] width 19 height 13
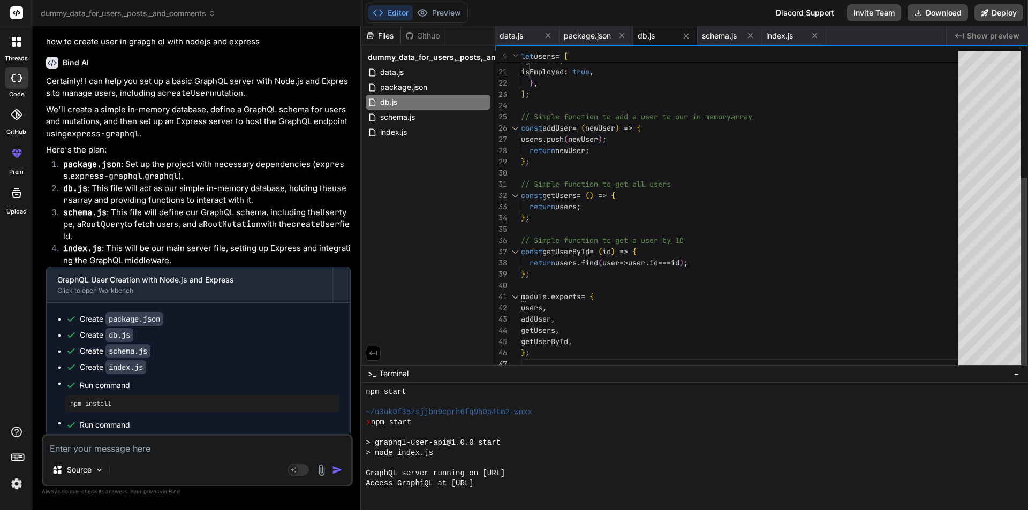
click at [556, 208] on div "isEmployed : true , age : '[DEMOGRAPHIC_DATA]' , email : [EMAIL_ADDRESS][DOMAIN…" at bounding box center [743, 106] width 444 height 528
click at [407, 118] on span "schema.js" at bounding box center [397, 117] width 37 height 13
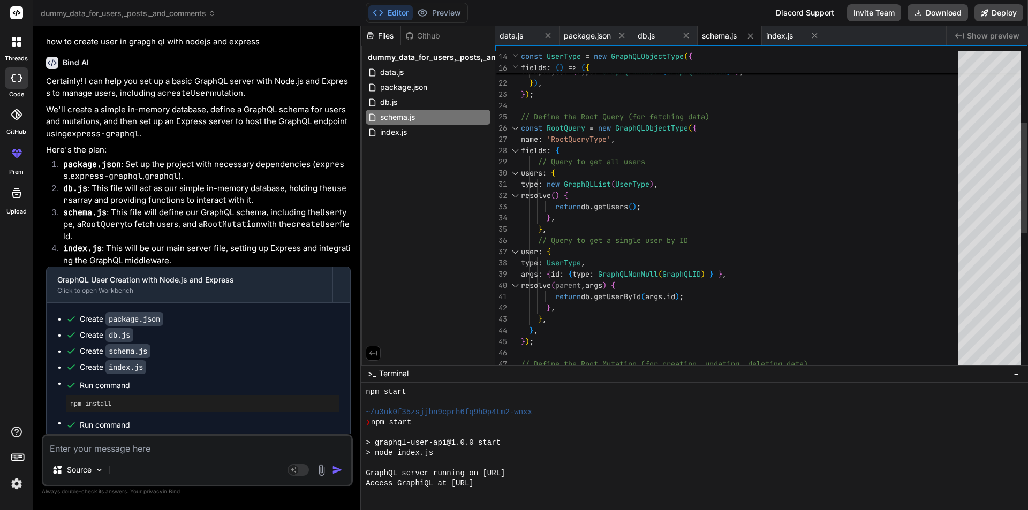
type textarea "type: new GraphQLList(UserType), resolve() { return db.getUsers(); }, }, // Que…"
click at [552, 250] on div "isEmployed : { type : GraphQLNonNull ( GraphQLBoolean ) } , age : { type : Grap…" at bounding box center [743, 303] width 444 height 922
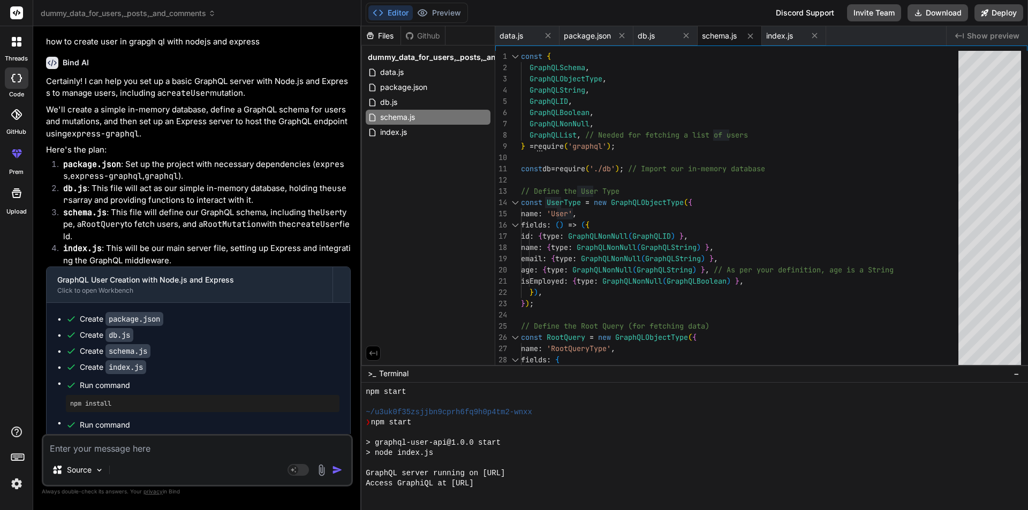
click at [168, 453] on textarea at bounding box center [197, 445] width 308 height 19
paste textarea "Query: { hello: () => "Hello Asif!", addUser: (parent, args, ctx, info) => { co…"
type textarea "Query: { hello: () => "Hello Asif!", addUser: (parent, args, ctx, info) => { co…"
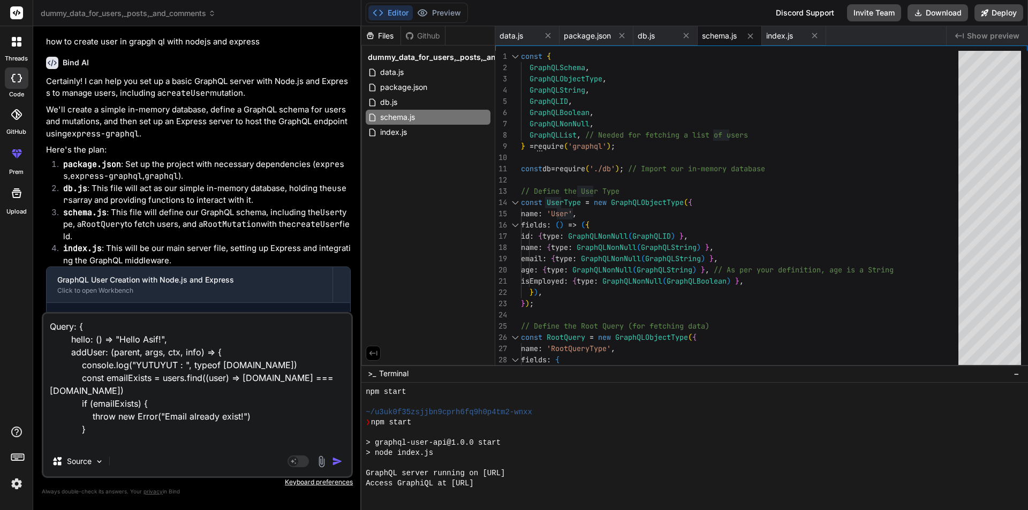
scroll to position [117, 0]
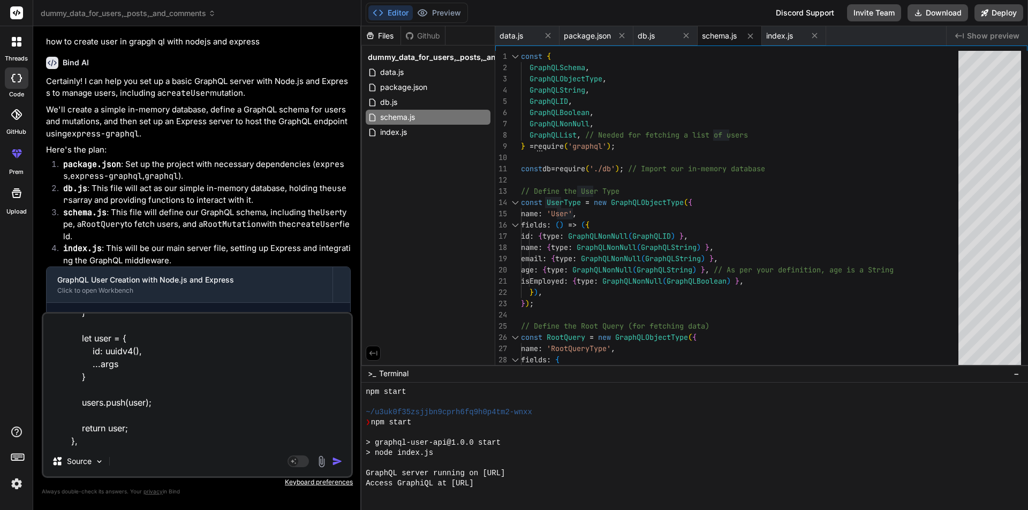
type textarea "x"
type textarea "Query: { hello: () => "Hello Asif!", addUser: (parent, args, ctx, info) => { co…"
type textarea "x"
type textarea "Query: { hello: () => "Hello Asif!", addUser: (parent, args, ctx, info) => { co…"
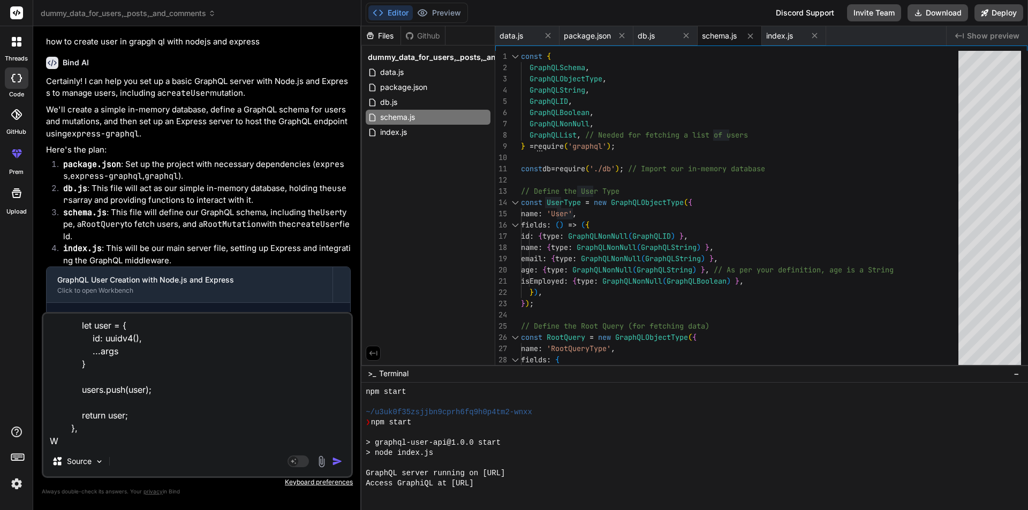
type textarea "x"
type textarea "Query: { hello: () => "Hello Asif!", addUser: (parent, args, ctx, info) => { co…"
type textarea "x"
type textarea "Query: { hello: () => "Hello Asif!", addUser: (parent, args, ctx, info) => { co…"
type textarea "x"
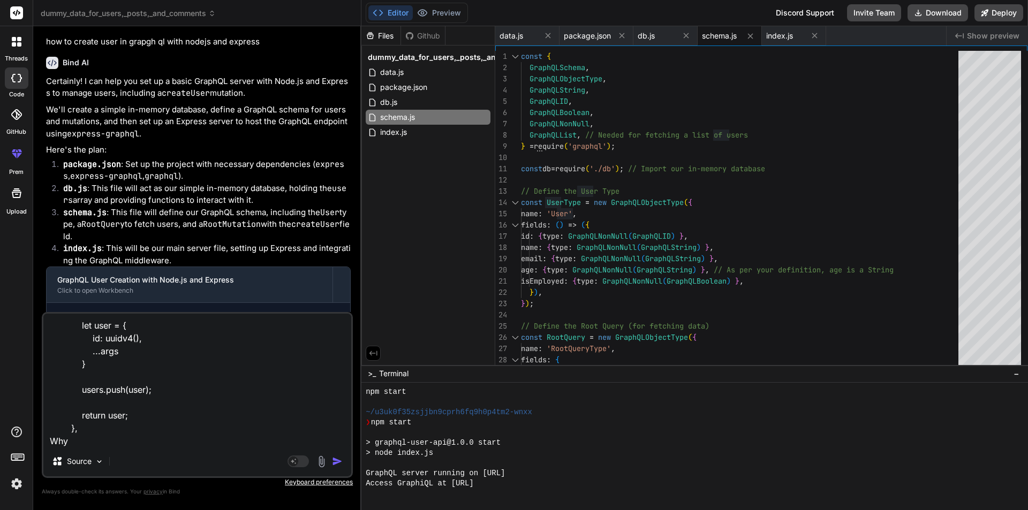
type textarea "Query: { hello: () => "Hello Asif!", addUser: (parent, args, ctx, info) => { co…"
type textarea "x"
type textarea "Query: { hello: () => "Hello Asif!", addUser: (parent, args, ctx, info) => { co…"
type textarea "x"
type textarea "Query: { hello: () => "Hello Asif!", addUser: (parent, args, ctx, info) => { co…"
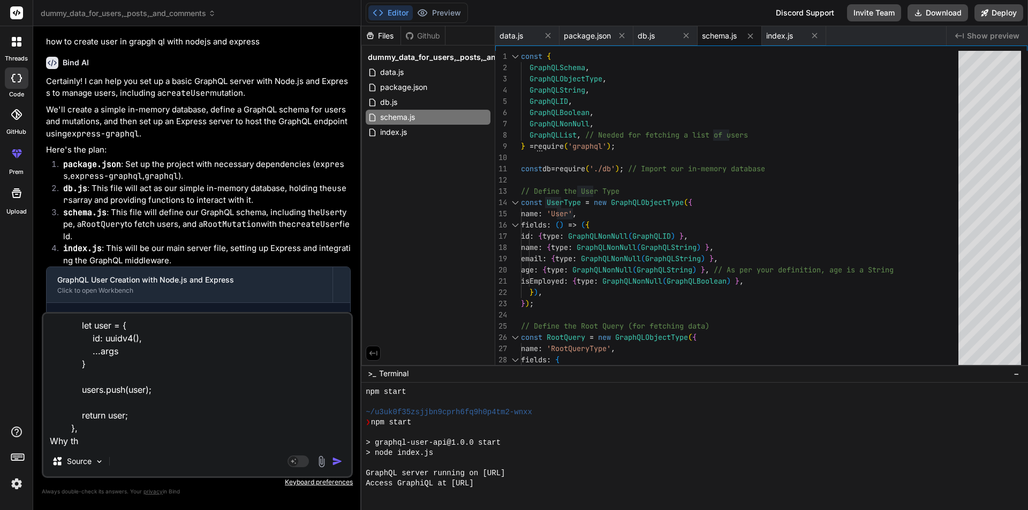
type textarea "x"
type textarea "Query: { hello: () => "Hello Asif!", addUser: (parent, args, ctx, info) => { co…"
type textarea "x"
type textarea "Query: { hello: () => "Hello Asif!", addUser: (parent, args, ctx, info) => { co…"
type textarea "x"
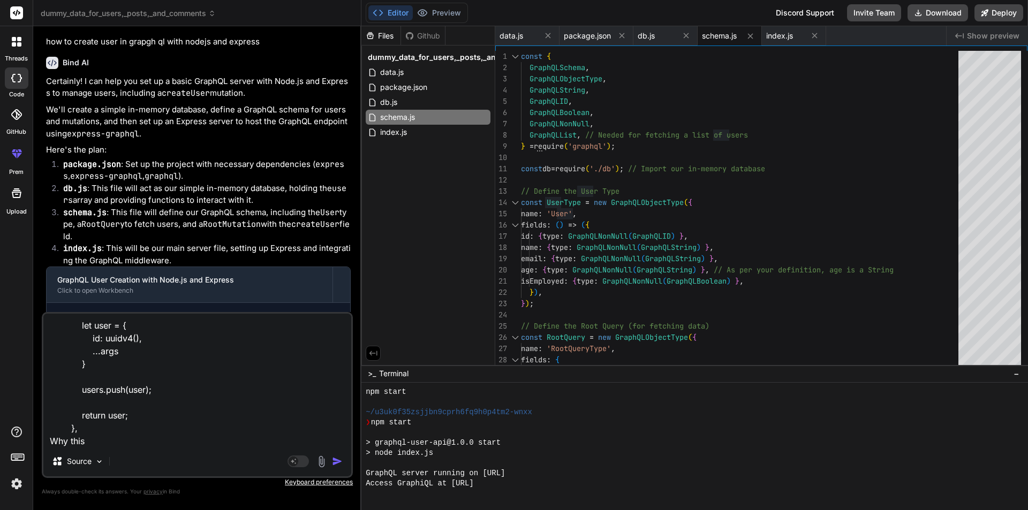
type textarea "Query: { hello: () => "Hello Asif!", addUser: (parent, args, ctx, info) => { co…"
type textarea "x"
type textarea "Query: { hello: () => "Hello Asif!", addUser: (parent, args, ctx, info) => { co…"
type textarea "x"
type textarea "Query: { hello: () => "Hello Asif!", addUser: (parent, args, ctx, info) => { co…"
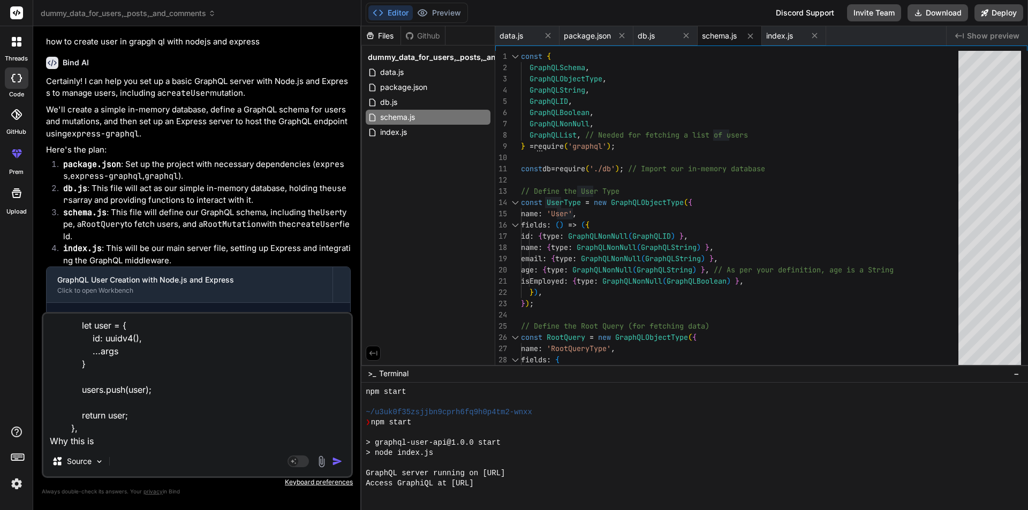
type textarea "x"
type textarea "Query: { hello: () => "Hello Asif!", addUser: (parent, args, ctx, info) => { co…"
type textarea "x"
type textarea "Query: { hello: () => "Hello Asif!", addUser: (parent, args, ctx, info) => { co…"
type textarea "x"
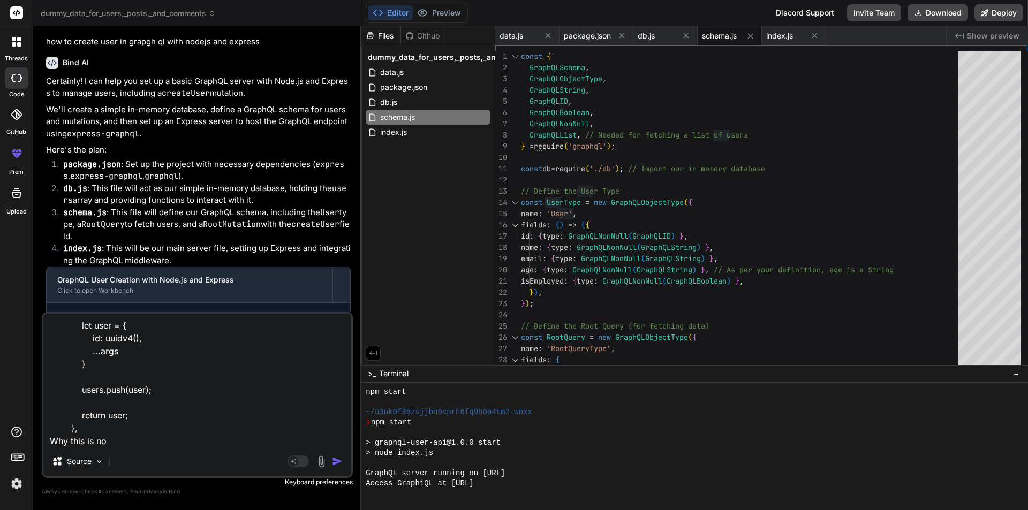
type textarea "Query: { hello: () => "Hello Asif!", addUser: (parent, args, ctx, info) => { co…"
type textarea "x"
type textarea "Query: { hello: () => "Hello Asif!", addUser: (parent, args, ctx, info) => { co…"
type textarea "x"
type textarea "Query: { hello: () => "Hello Asif!", addUser: (parent, args, ctx, info) => { co…"
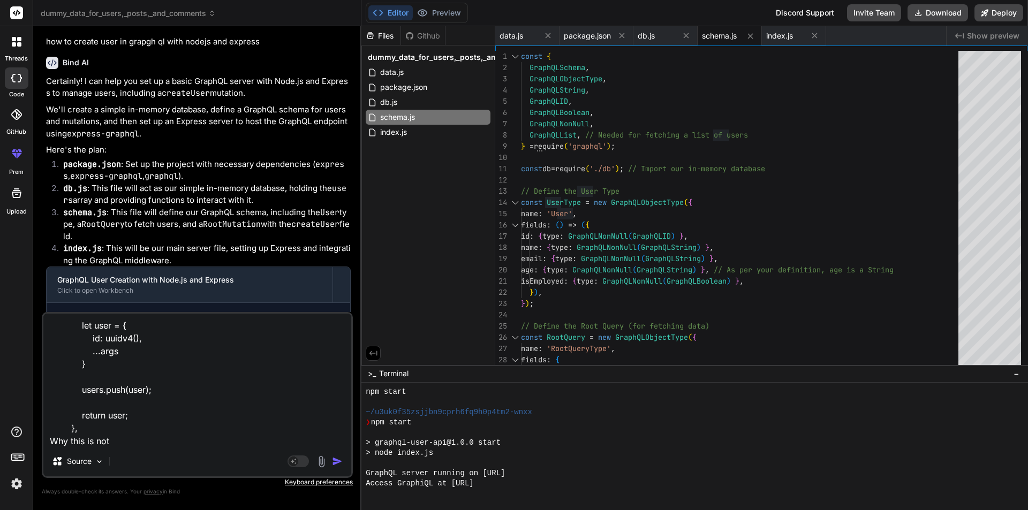
type textarea "x"
type textarea "Query: { hello: () => "Hello Asif!", addUser: (parent, args, ctx, info) => { co…"
type textarea "x"
type textarea "Query: { hello: () => "Hello Asif!", addUser: (parent, args, ctx, info) => { co…"
type textarea "x"
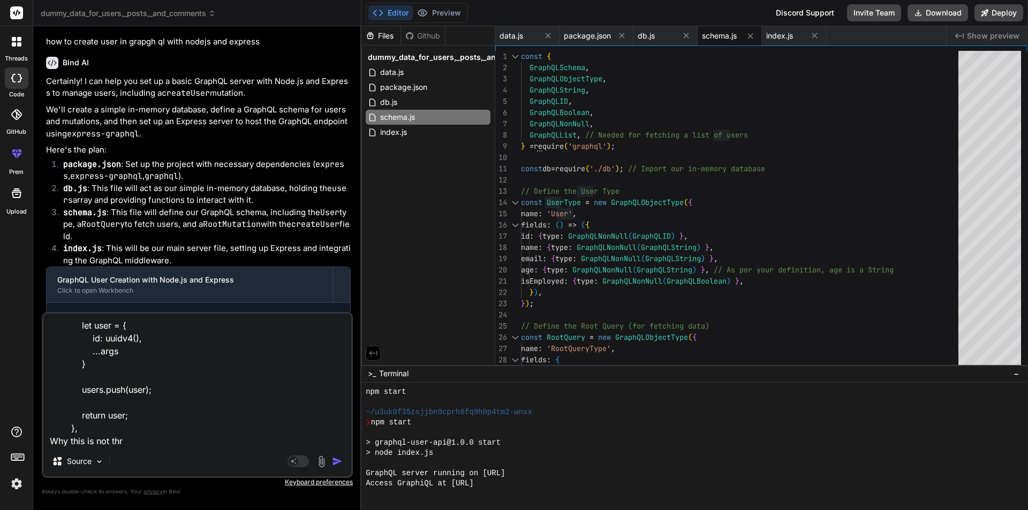
type textarea "Query: { hello: () => "Hello Asif!", addUser: (parent, args, ctx, info) => { co…"
type textarea "x"
type textarea "Query: { hello: () => "Hello Asif!", addUser: (parent, args, ctx, info) => { co…"
type textarea "x"
type textarea "Query: { hello: () => "Hello Asif!", addUser: (parent, args, ctx, info) => { co…"
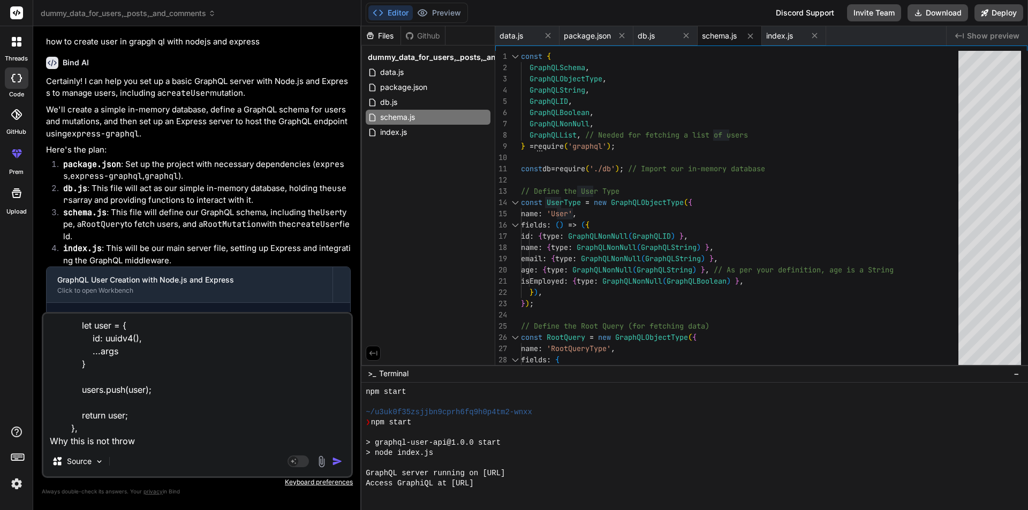
type textarea "x"
type textarea "Query: { hello: () => "Hello Asif!", addUser: (parent, args, ctx, info) => { co…"
type textarea "x"
type textarea "Query: { hello: () => "Hello Asif!", addUser: (parent, args, ctx, info) => { co…"
type textarea "x"
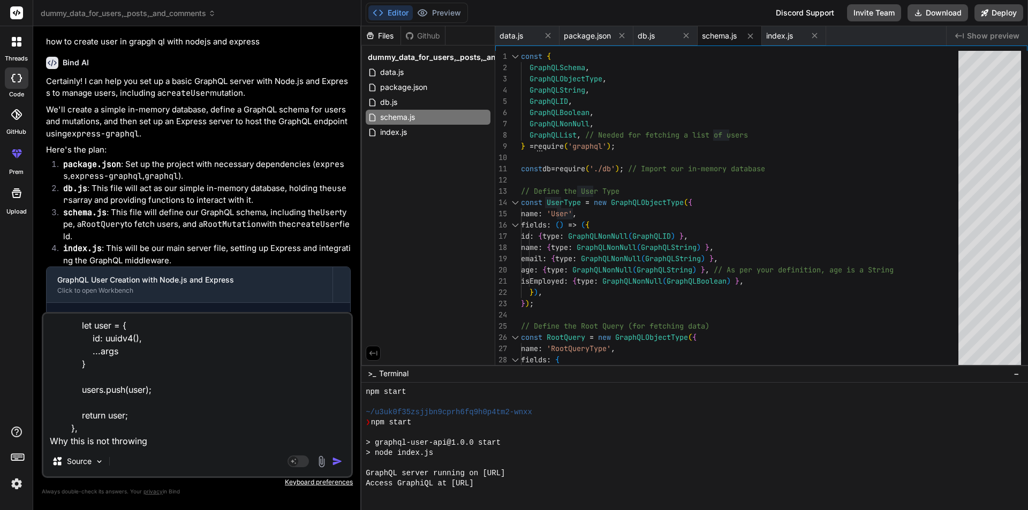
type textarea "Query: { hello: () => "Hello Asif!", addUser: (parent, args, ctx, info) => { co…"
type textarea "x"
type textarea "Query: { hello: () => "Hello Asif!", addUser: (parent, args, ctx, info) => { co…"
type textarea "x"
type textarea "Query: { hello: () => "Hello Asif!", addUser: (parent, args, ctx, info) => { co…"
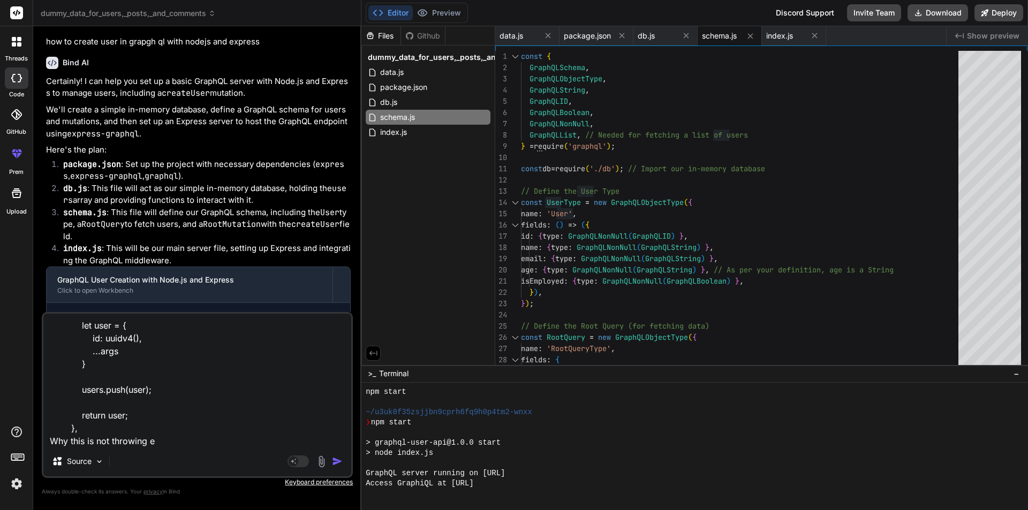
type textarea "x"
type textarea "Query: { hello: () => "Hello Asif!", addUser: (parent, args, ctx, info) => { co…"
type textarea "x"
type textarea "Query: { hello: () => "Hello Asif!", addUser: (parent, args, ctx, info) => { co…"
type textarea "x"
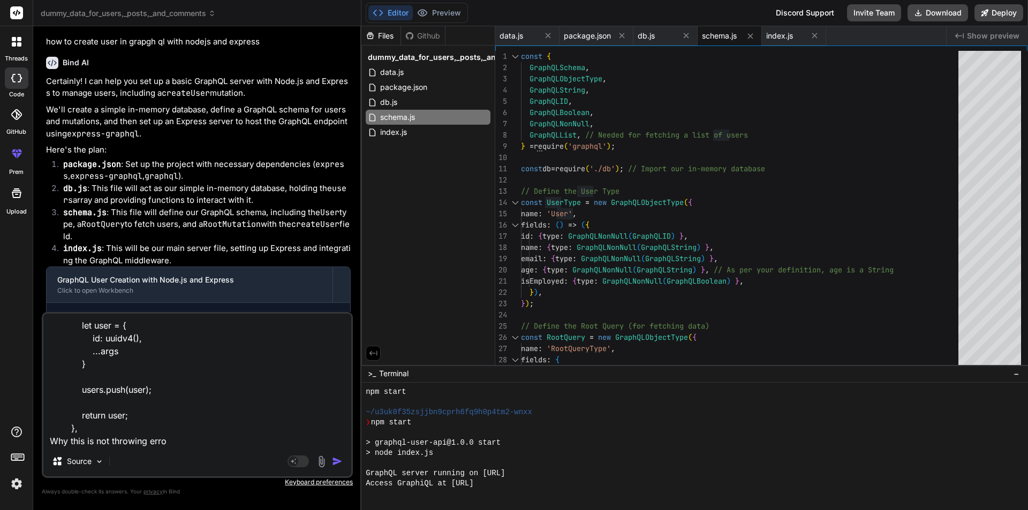
type textarea "Query: { hello: () => "Hello Asif!", addUser: (parent, args, ctx, info) => { co…"
type textarea "x"
type textarea "Query: { hello: () => "Hello Asif!", addUser: (parent, args, ctx, info) => { co…"
type textarea "x"
type textarea "Query: { hello: () => "Hello Asif!", addUser: (parent, args, ctx, info) => { co…"
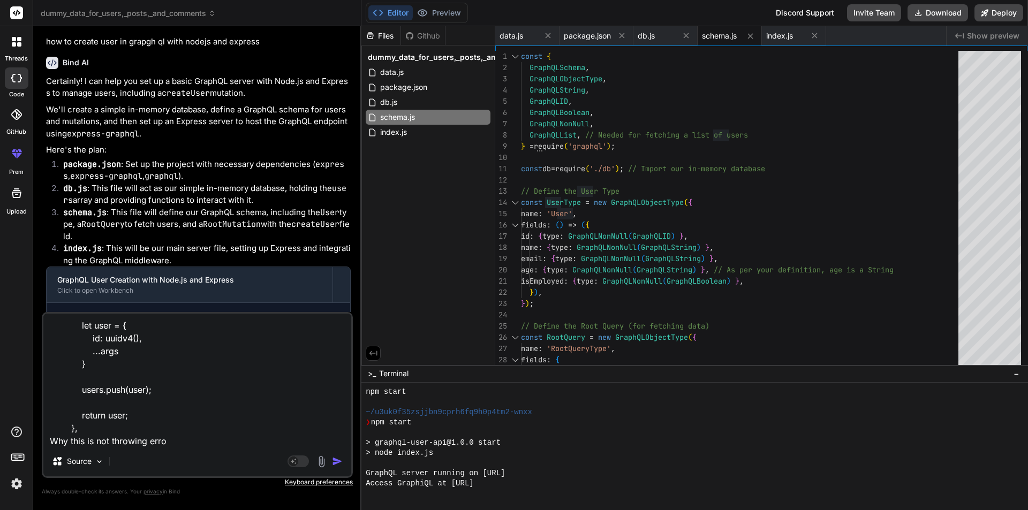
type textarea "x"
type textarea "Query: { hello: () => "Hello Asif!", addUser: (parent, args, ctx, info) => { co…"
type textarea "x"
type textarea "Query: { hello: () => "Hello Asif!", addUser: (parent, args, ctx, info) => { co…"
type textarea "x"
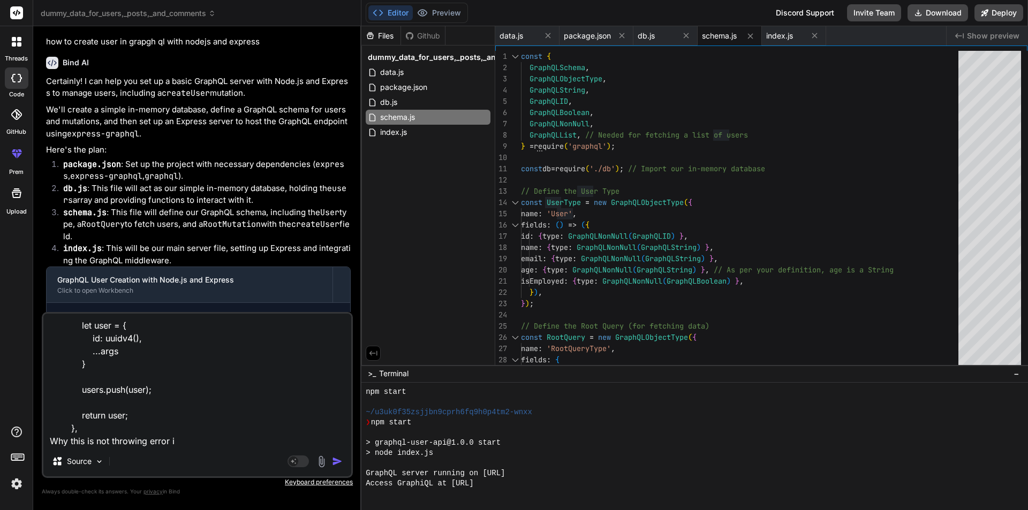
type textarea "Query: { hello: () => "Hello Asif!", addUser: (parent, args, ctx, info) => { co…"
type textarea "x"
type textarea "Query: { hello: () => "Hello Asif!", addUser: (parent, args, ctx, info) => { co…"
type textarea "x"
type textarea "Query: { hello: () => "Hello Asif!", addUser: (parent, args, ctx, info) => { co…"
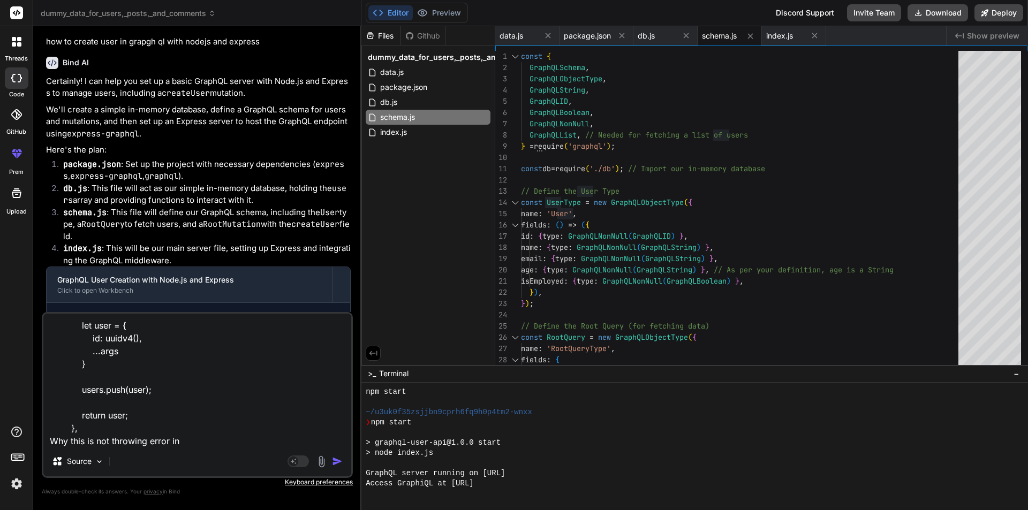
type textarea "x"
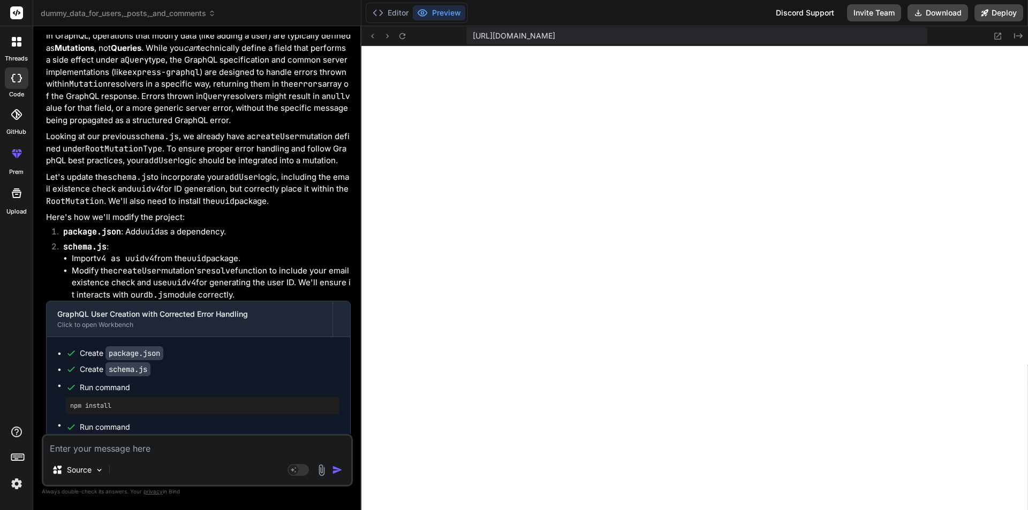
scroll to position [2492, 0]
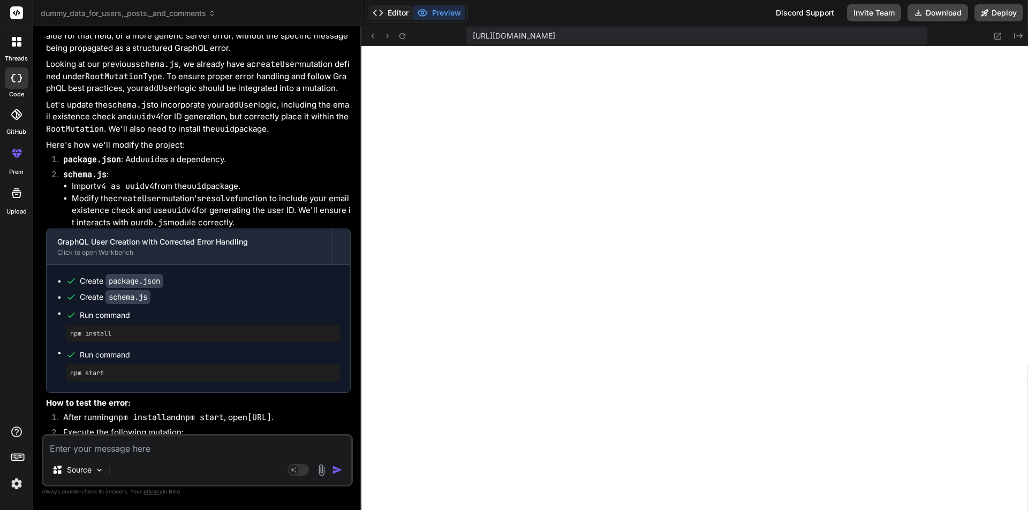
click at [394, 6] on button "Editor" at bounding box center [390, 12] width 44 height 15
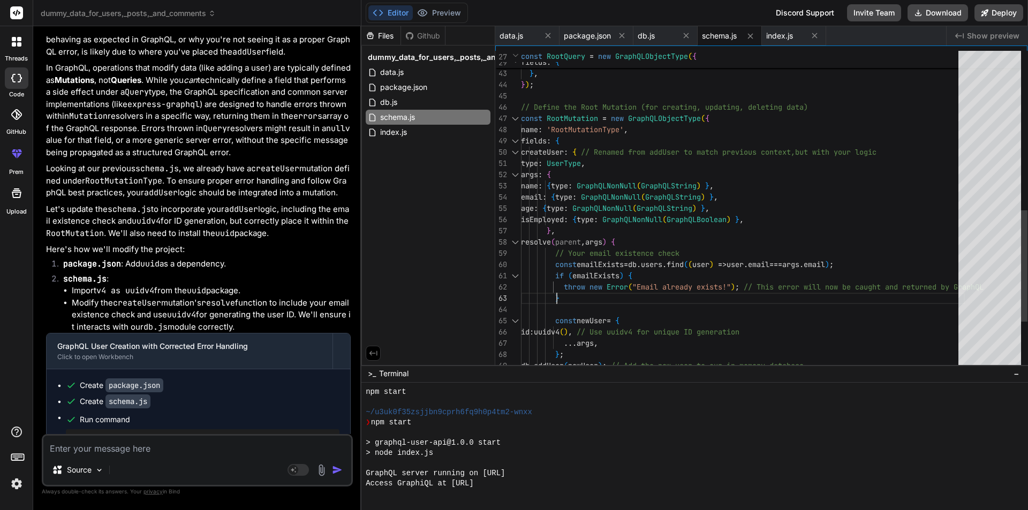
scroll to position [0, 0]
drag, startPoint x: 565, startPoint y: 288, endPoint x: 740, endPoint y: 286, distance: 175.0
click at [740, 286] on div "} , } , } , } ) ; // Define the Root Mutation (for creating, updatin g, deletin…" at bounding box center [743, 51] width 444 height 910
click at [639, 303] on div "} , } , } , } ) ; // Define the Root Mutation (for creating, updatin g, deletin…" at bounding box center [743, 51] width 444 height 910
drag, startPoint x: 564, startPoint y: 288, endPoint x: 711, endPoint y: 288, distance: 147.2
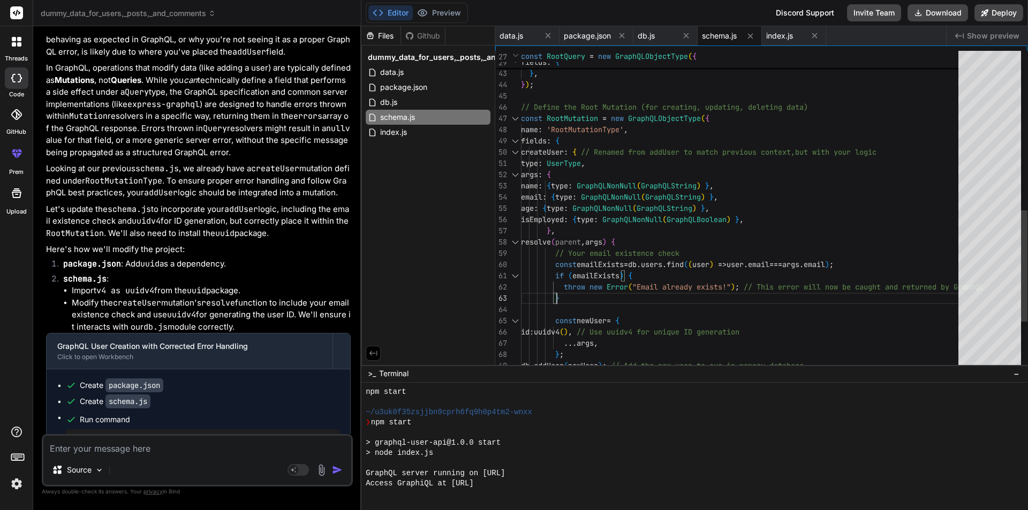
click at [711, 288] on div "} , } , } , } ) ; // Define the Root Mutation (for creating, updatin g, deletin…" at bounding box center [743, 51] width 444 height 910
drag, startPoint x: 564, startPoint y: 286, endPoint x: 739, endPoint y: 284, distance: 175.6
click at [739, 284] on div "} , } , } , } ) ; // Define the Root Mutation (for creating, updatin g, deletin…" at bounding box center [743, 51] width 444 height 910
click at [112, 446] on textarea at bounding box center [197, 445] width 308 height 19
paste textarea "{ "errors": [ { "message": "Unexpected error.", "path": [ "addUser" ], "extensi…"
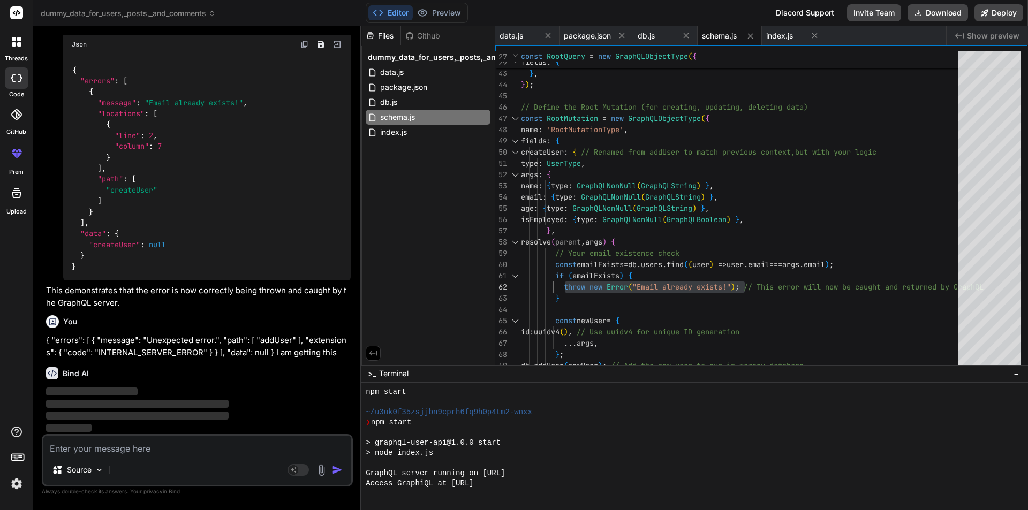
scroll to position [3207, 0]
click at [594, 228] on div "} , } , } , } ) ; // Define the Root Mutation (for creating, updatin g, deletin…" at bounding box center [743, 51] width 444 height 910
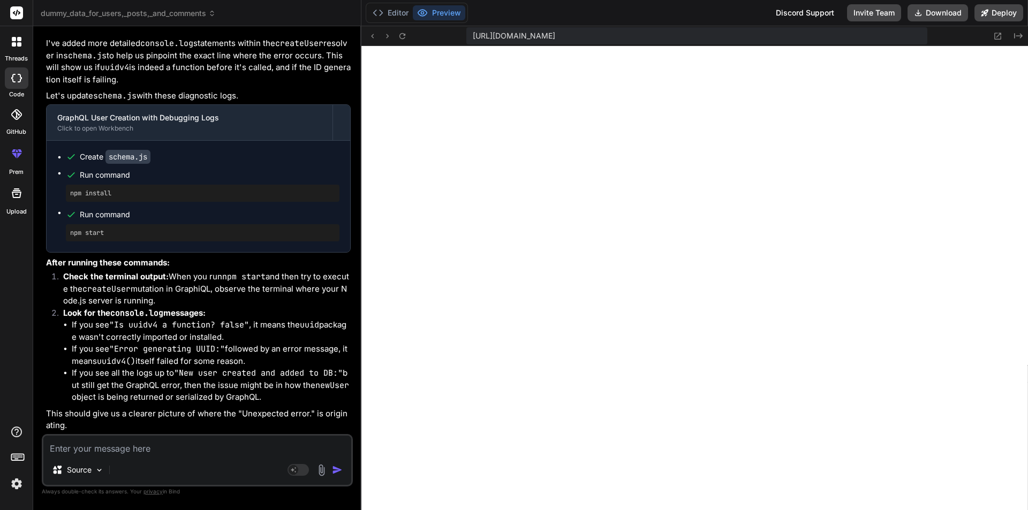
scroll to position [3648, 0]
click at [388, 12] on button "Editor" at bounding box center [390, 12] width 44 height 15
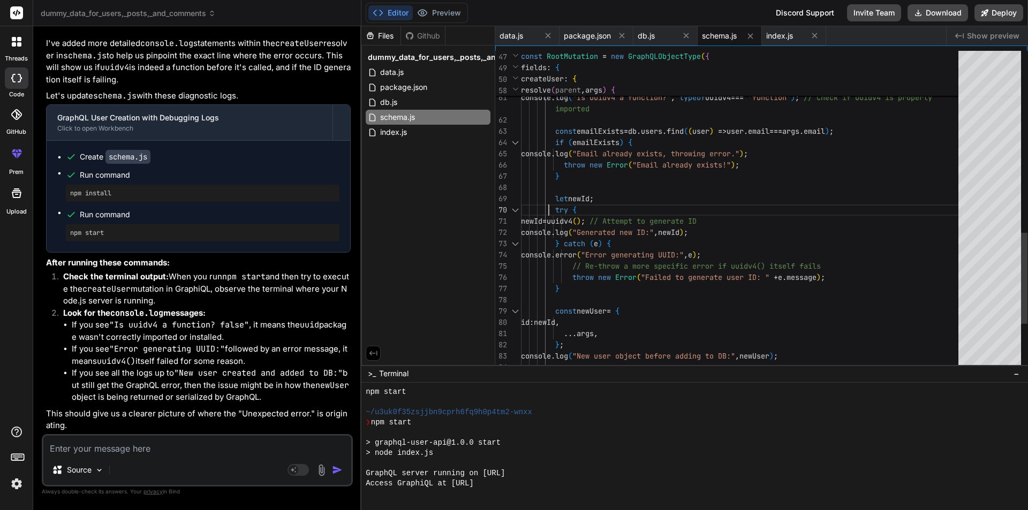
scroll to position [0, 0]
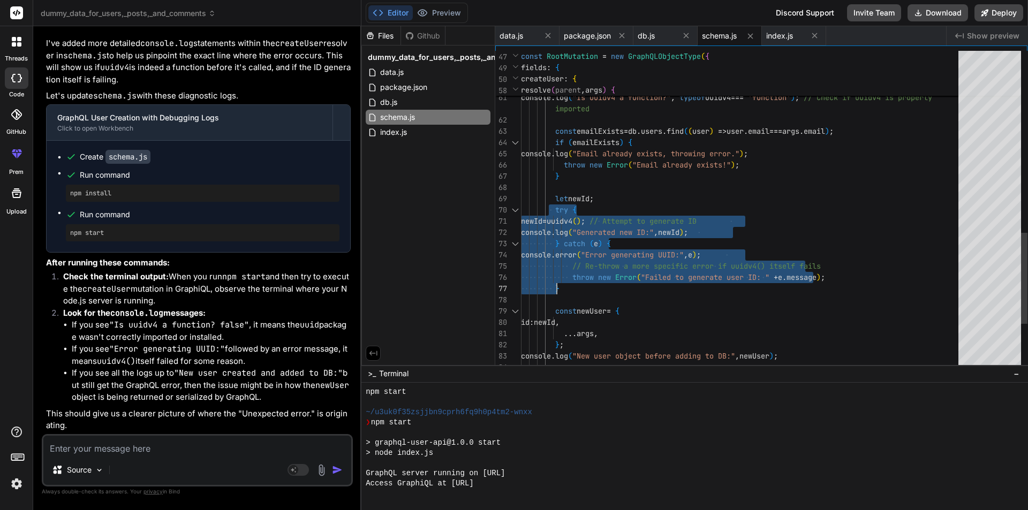
drag, startPoint x: 547, startPoint y: 208, endPoint x: 578, endPoint y: 283, distance: 80.9
drag, startPoint x: 565, startPoint y: 237, endPoint x: 580, endPoint y: 286, distance: 51.3
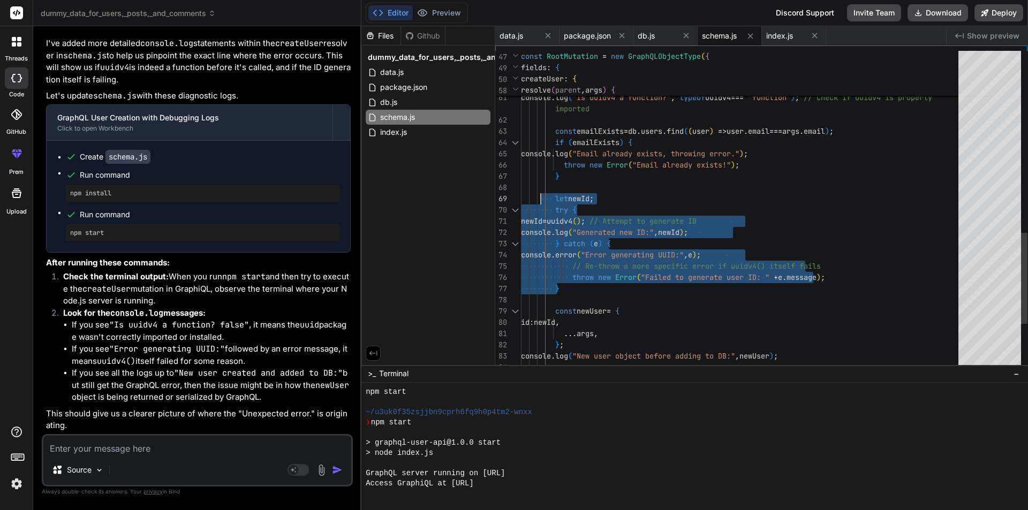
drag, startPoint x: 569, startPoint y: 288, endPoint x: 541, endPoint y: 198, distance: 94.6
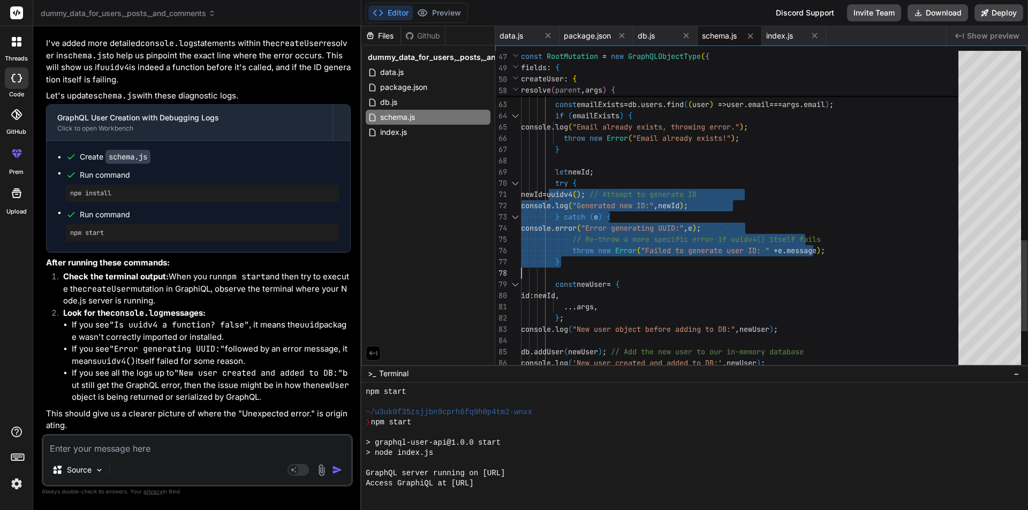
drag, startPoint x: 551, startPoint y: 186, endPoint x: 583, endPoint y: 262, distance: 82.7
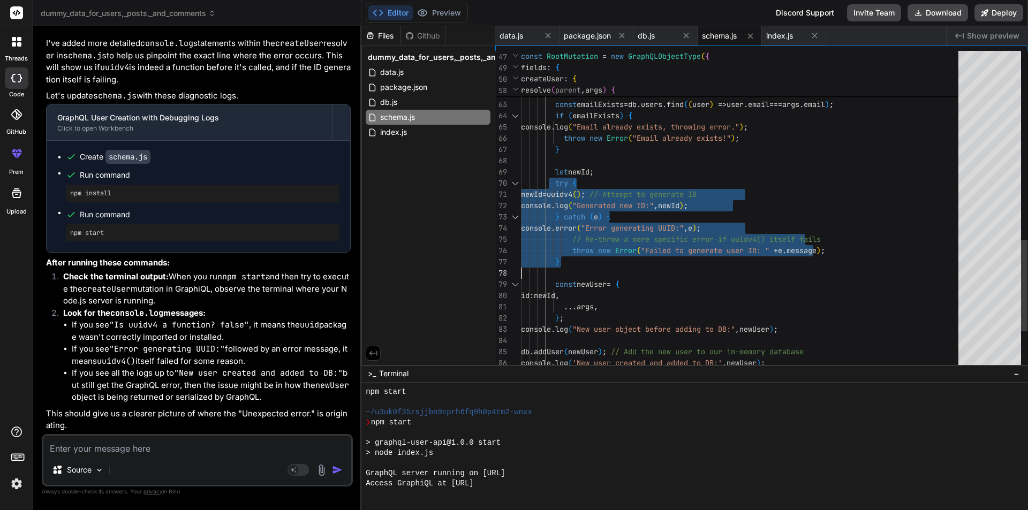
drag, startPoint x: 551, startPoint y: 182, endPoint x: 580, endPoint y: 263, distance: 86.3
